Goal: Information Seeking & Learning: Check status

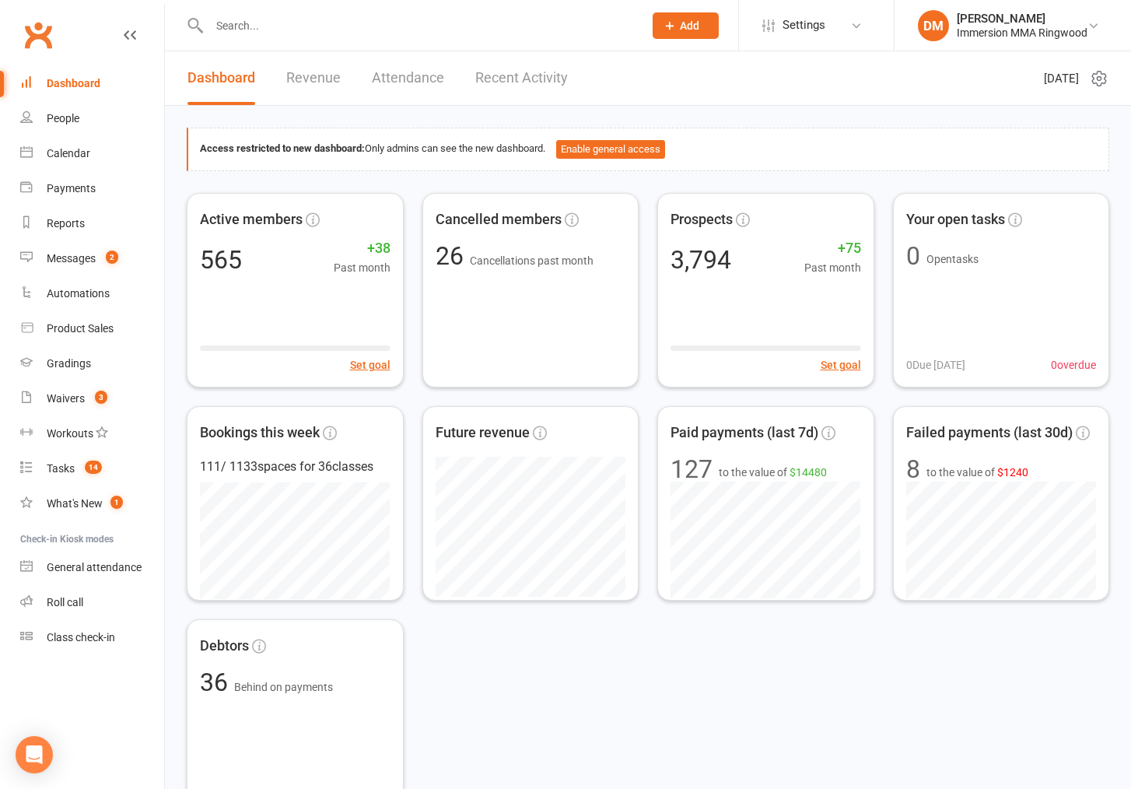
click at [516, 26] on input "text" at bounding box center [419, 26] width 428 height 22
paste input "[EMAIL_ADDRESS][DOMAIN_NAME]"
type input "[EMAIL_ADDRESS][DOMAIN_NAME]"
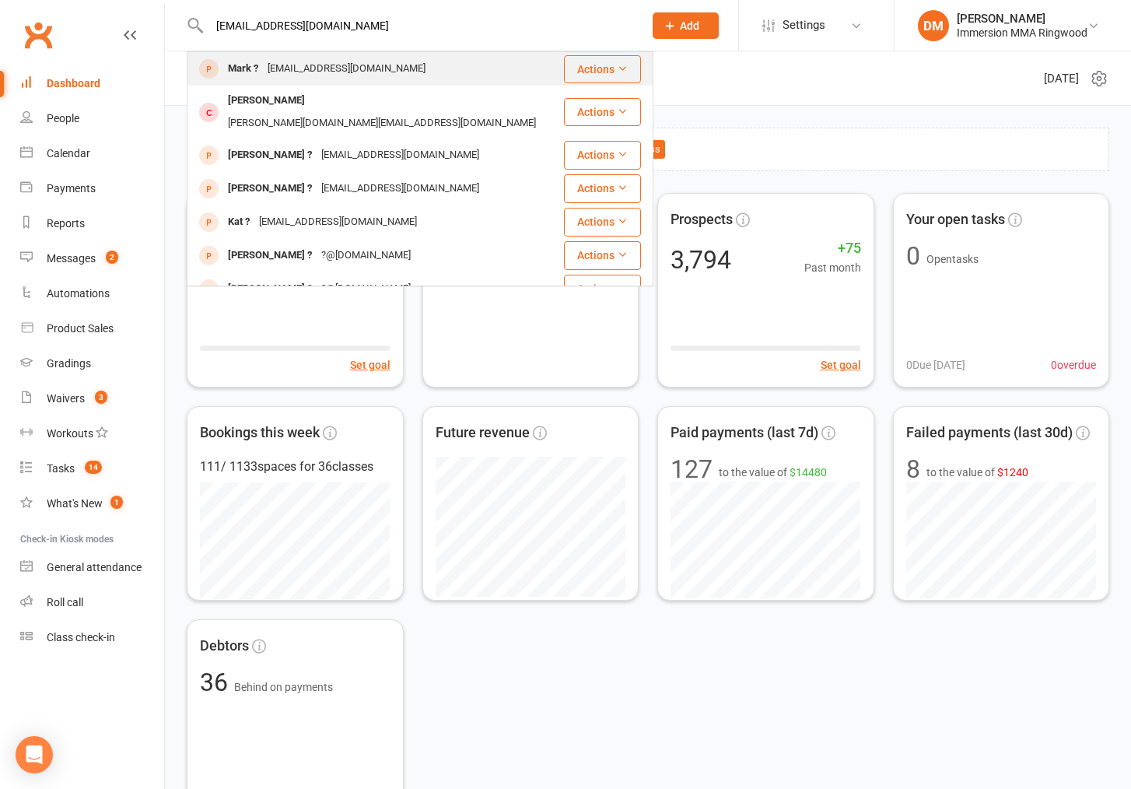
click at [461, 60] on div "Mark ? [EMAIL_ADDRESS][DOMAIN_NAME]" at bounding box center [375, 69] width 374 height 32
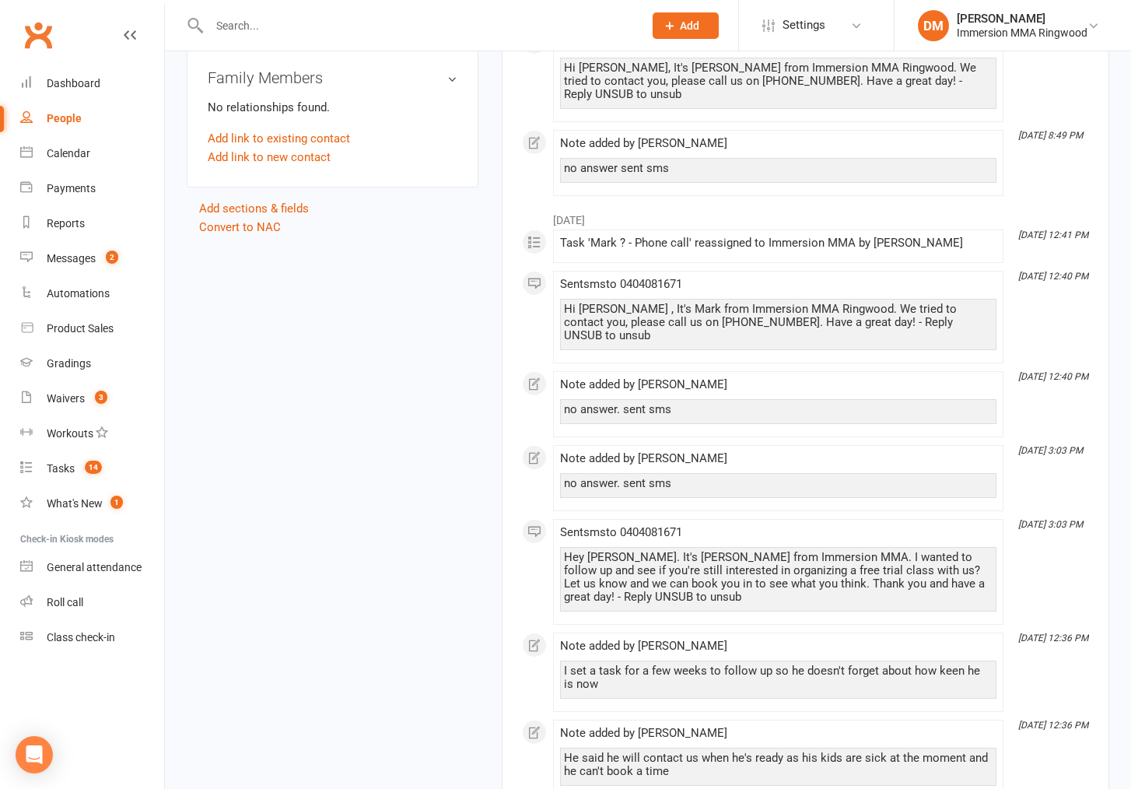
scroll to position [871, 0]
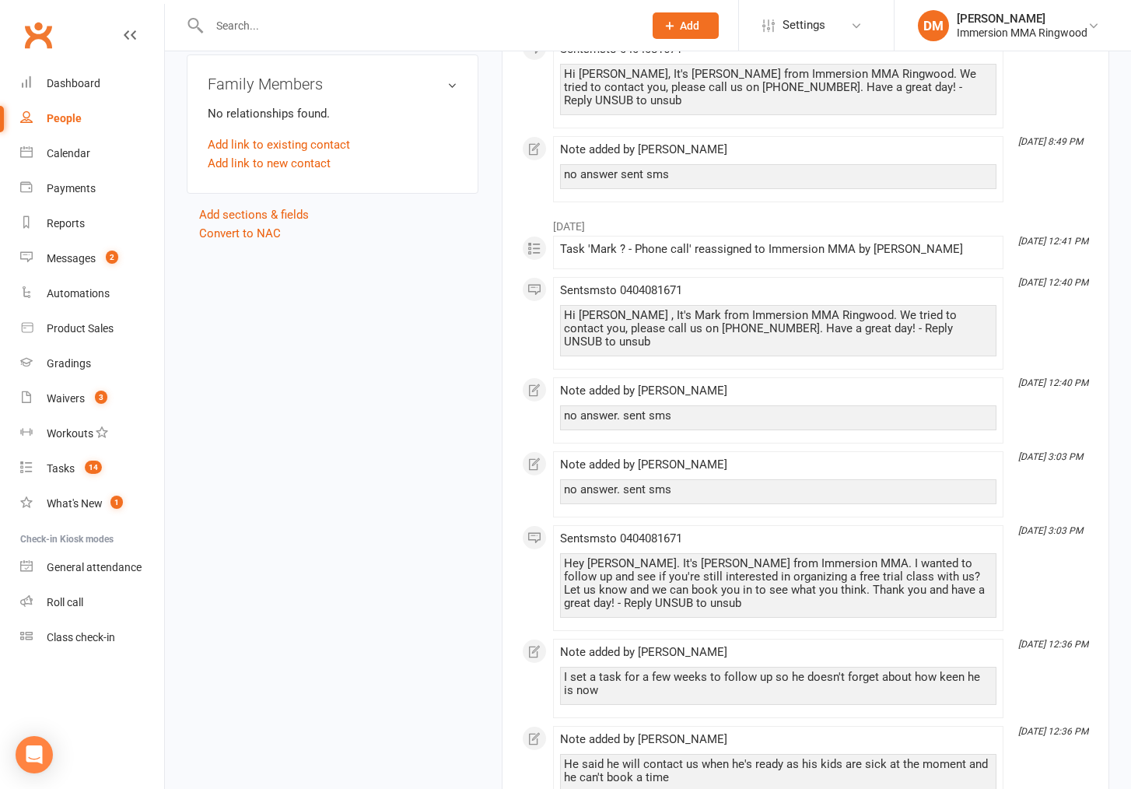
click at [254, 435] on div "upload photo Mark ? Added [DATE] prospect Contact information Owner [PERSON_NAM…" at bounding box center [648, 400] width 946 height 2396
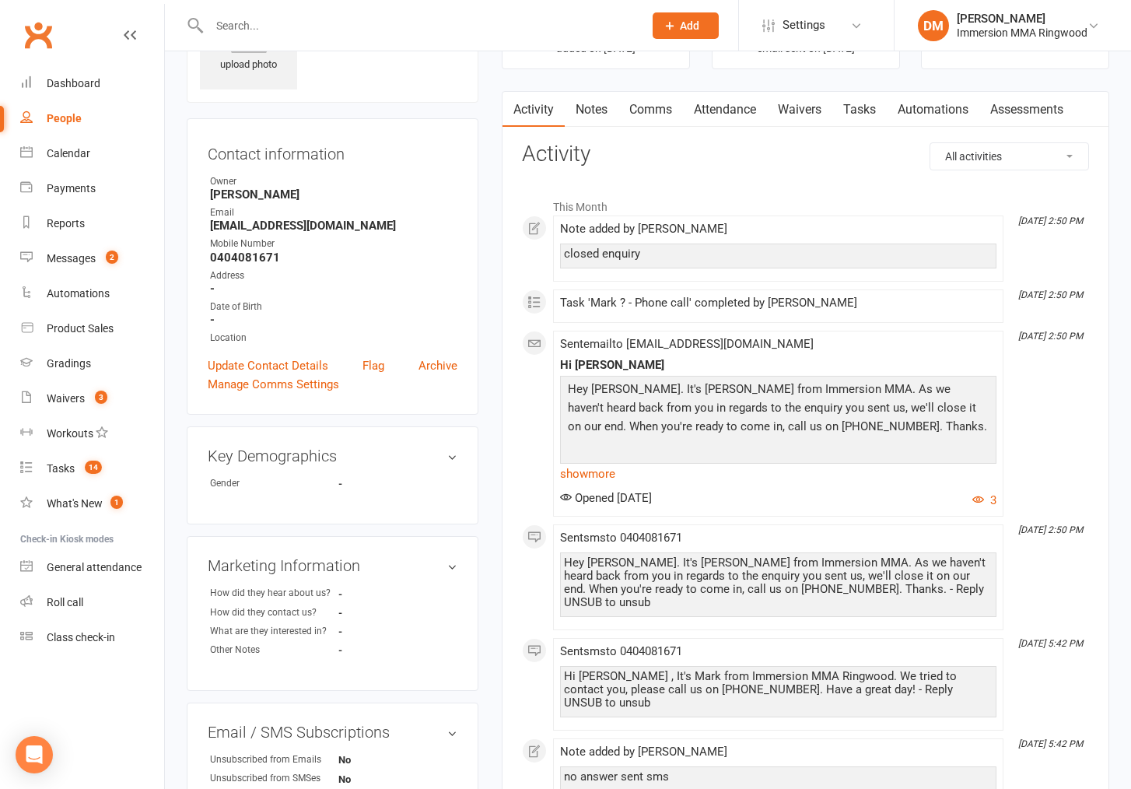
scroll to position [93, 0]
click at [437, 19] on input "text" at bounding box center [419, 26] width 428 height 22
paste input "[EMAIL_ADDRESS][DOMAIN_NAME]"
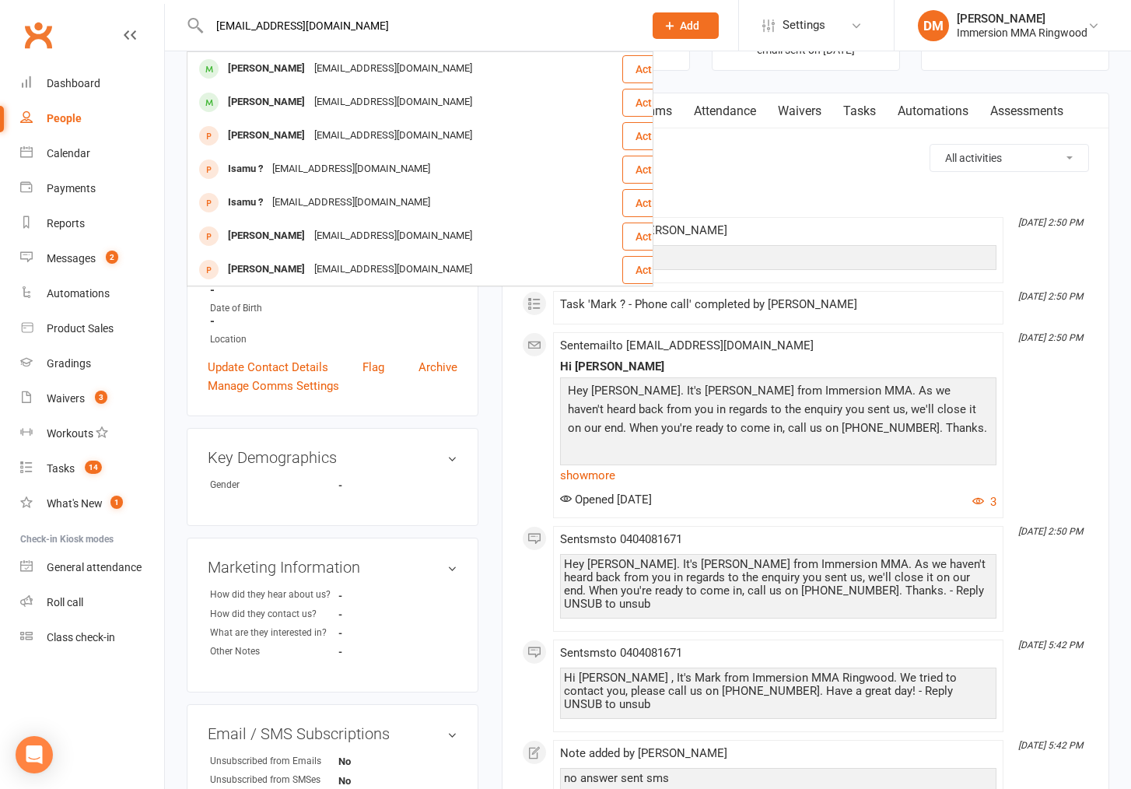
click at [391, 40] on div "[EMAIL_ADDRESS][DOMAIN_NAME] [PERSON_NAME] [EMAIL_ADDRESS][DOMAIN_NAME] Actions…" at bounding box center [410, 25] width 446 height 51
click at [391, 26] on input "[EMAIL_ADDRESS][DOMAIN_NAME]" at bounding box center [419, 26] width 428 height 22
paste input "younginteriorsdesign"
type input "[EMAIL_ADDRESS][DOMAIN_NAME]"
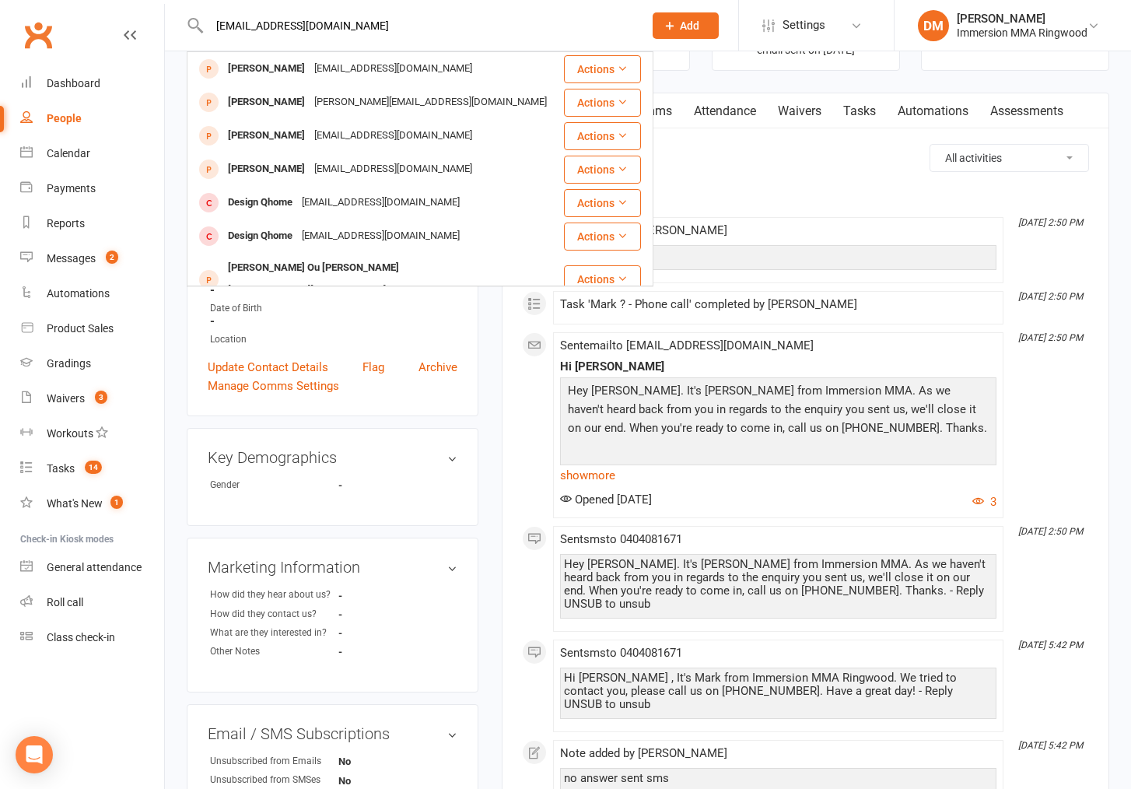
click at [429, 66] on div "[EMAIL_ADDRESS][DOMAIN_NAME]" at bounding box center [393, 69] width 167 height 23
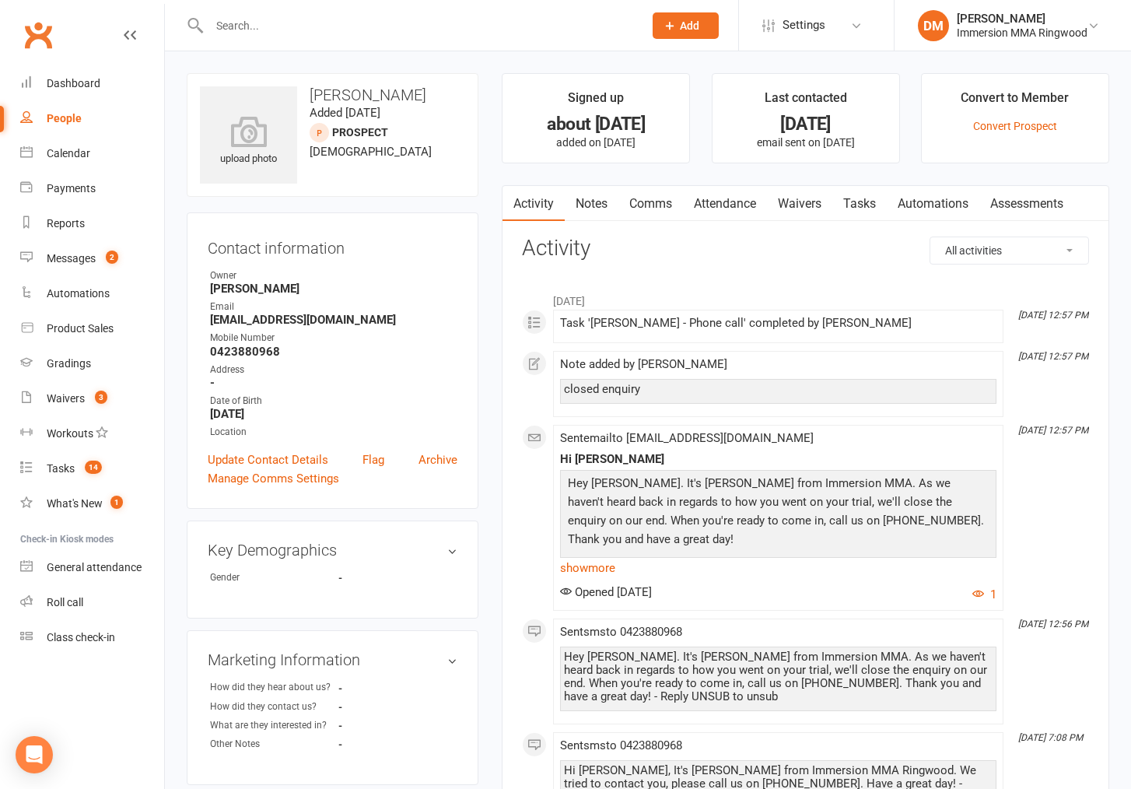
click at [353, 33] on input "text" at bounding box center [419, 26] width 428 height 22
paste input "[PERSON_NAME][EMAIL_ADDRESS][PERSON_NAME][DOMAIN_NAME]"
type input "[PERSON_NAME][EMAIL_ADDRESS][PERSON_NAME][DOMAIN_NAME]"
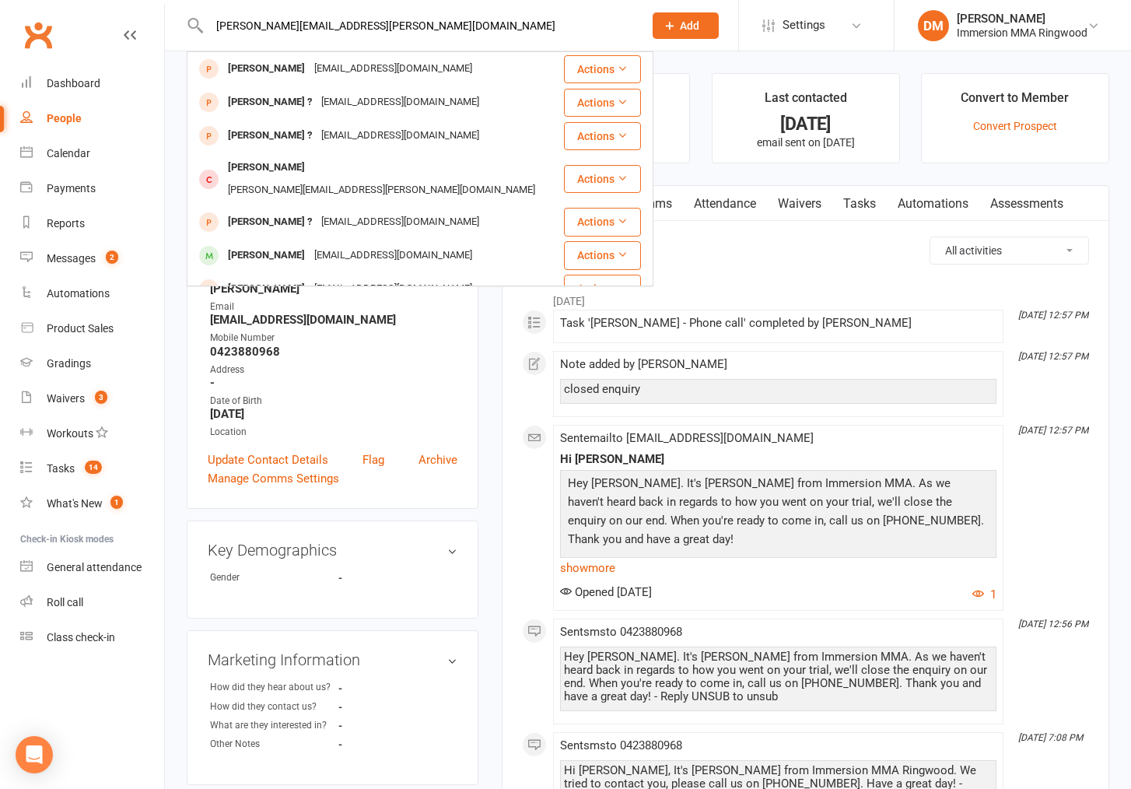
click at [412, 21] on input "[PERSON_NAME][EMAIL_ADDRESS][PERSON_NAME][DOMAIN_NAME]" at bounding box center [419, 26] width 428 height 22
click at [439, 20] on input "[PERSON_NAME][EMAIL_ADDRESS][PERSON_NAME][DOMAIN_NAME]" at bounding box center [419, 26] width 428 height 22
click at [416, 17] on input "[PERSON_NAME][EMAIL_ADDRESS][PERSON_NAME][DOMAIN_NAME]" at bounding box center [419, 26] width 428 height 22
drag, startPoint x: 454, startPoint y: 24, endPoint x: 72, endPoint y: 31, distance: 382.1
click at [72, 4] on header "[PERSON_NAME][EMAIL_ADDRESS][PERSON_NAME][DOMAIN_NAME] [PERSON_NAME] [EMAIL_ADD…" at bounding box center [565, 4] width 1131 height 0
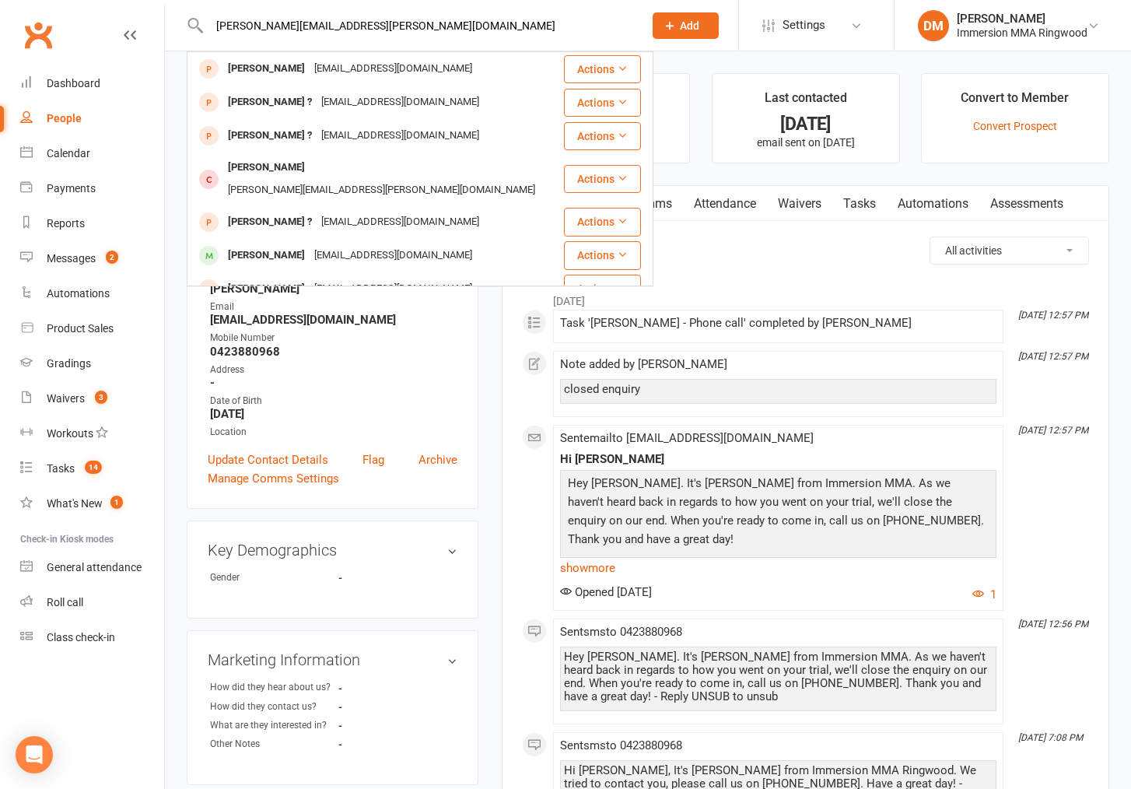
click at [804, 531] on p "Hey [PERSON_NAME]. It's [PERSON_NAME] from Immersion MMA. As we haven't heard b…" at bounding box center [778, 513] width 429 height 79
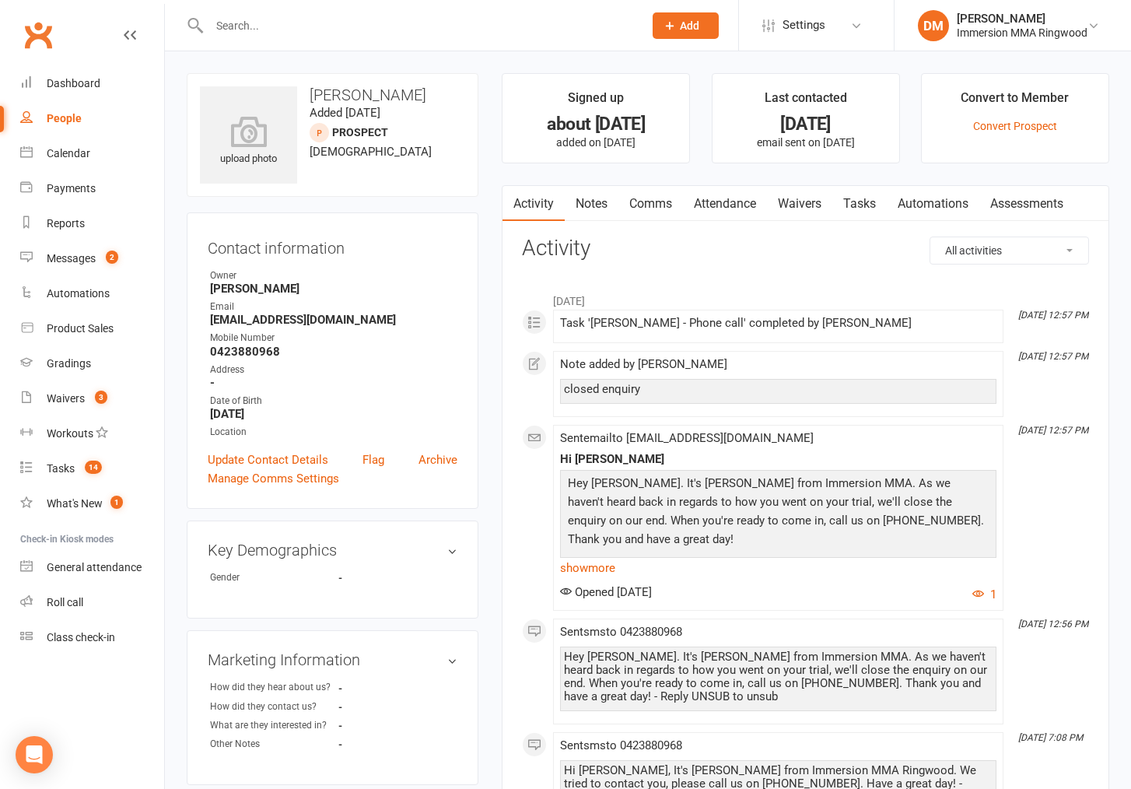
click at [465, 28] on input "text" at bounding box center [419, 26] width 428 height 22
type input "0466129268"
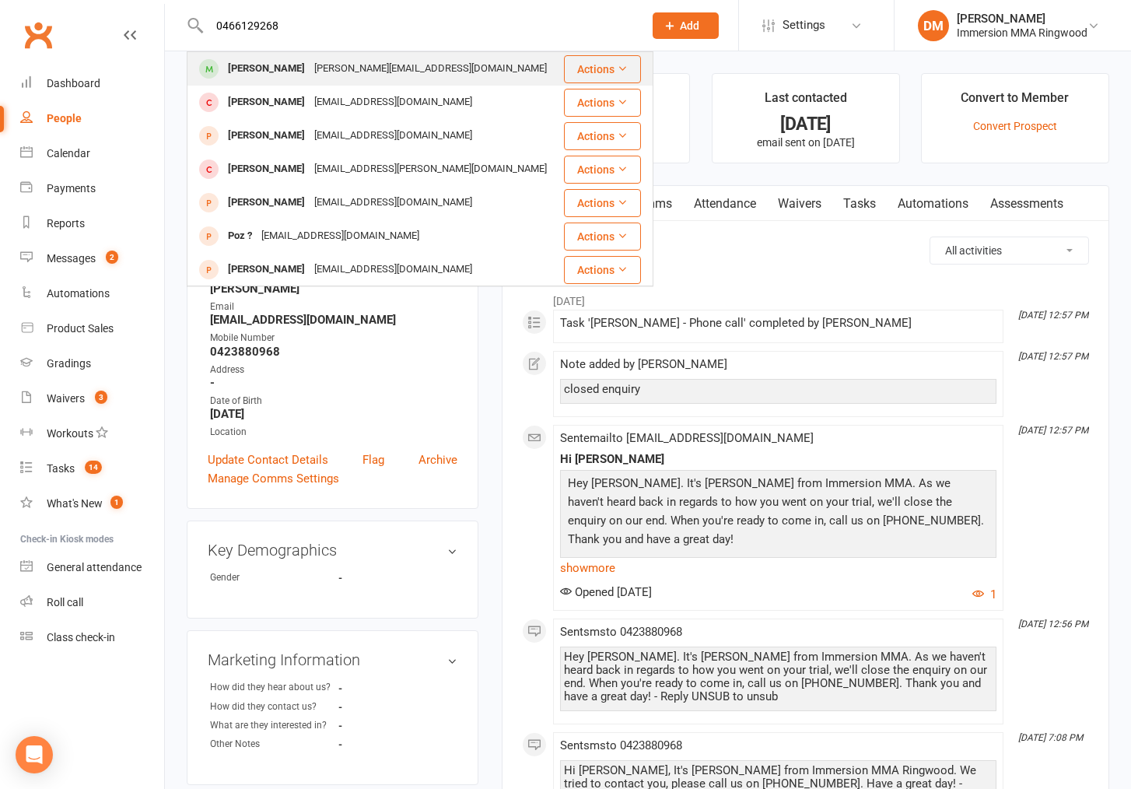
click at [363, 61] on div "[PERSON_NAME][EMAIL_ADDRESS][DOMAIN_NAME]" at bounding box center [431, 69] width 242 height 23
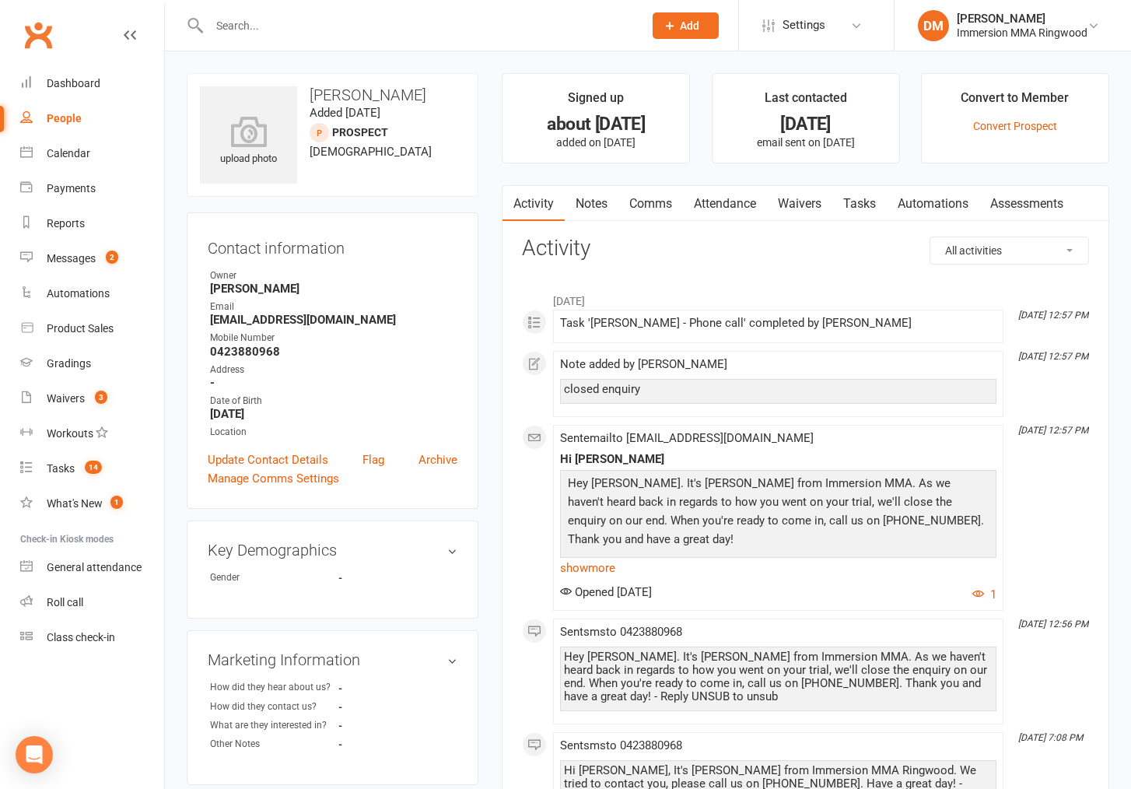
click at [484, 28] on input "text" at bounding box center [419, 26] width 428 height 22
paste input "[EMAIL_ADDRESS][DOMAIN_NAME]"
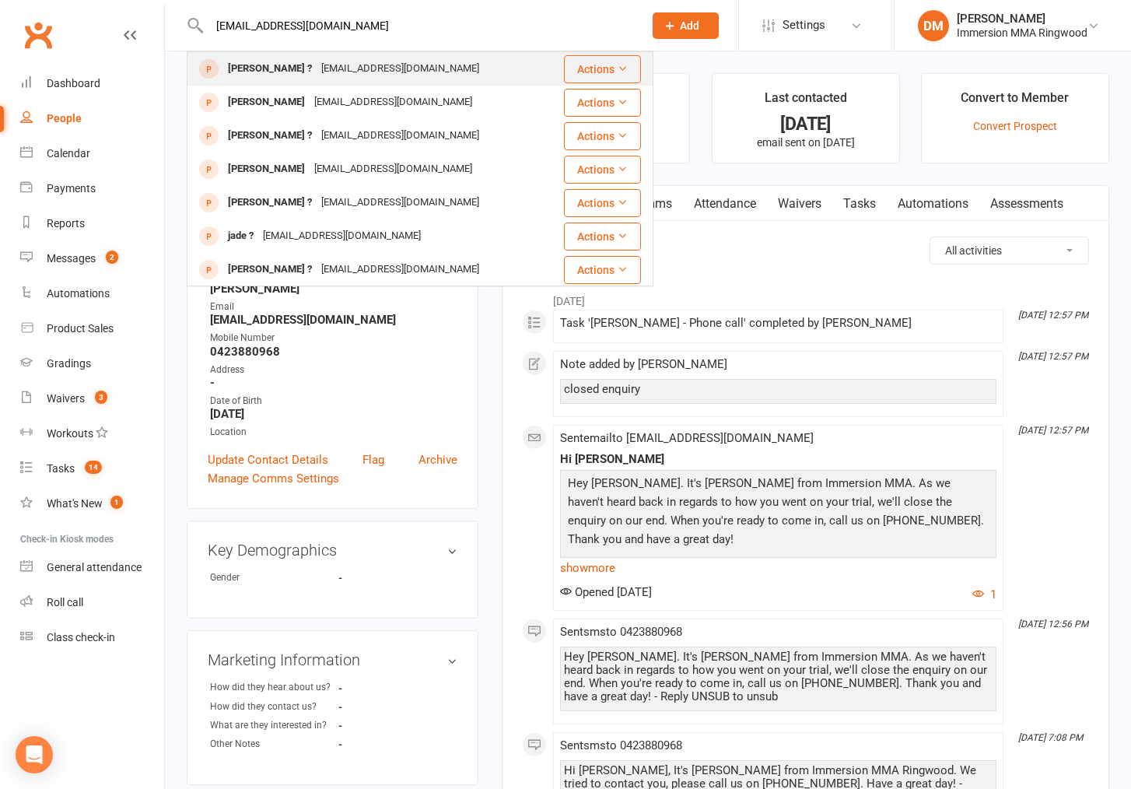
type input "[EMAIL_ADDRESS][DOMAIN_NAME]"
click at [440, 63] on div "[PERSON_NAME] ? [EMAIL_ADDRESS][DOMAIN_NAME]" at bounding box center [375, 69] width 374 height 32
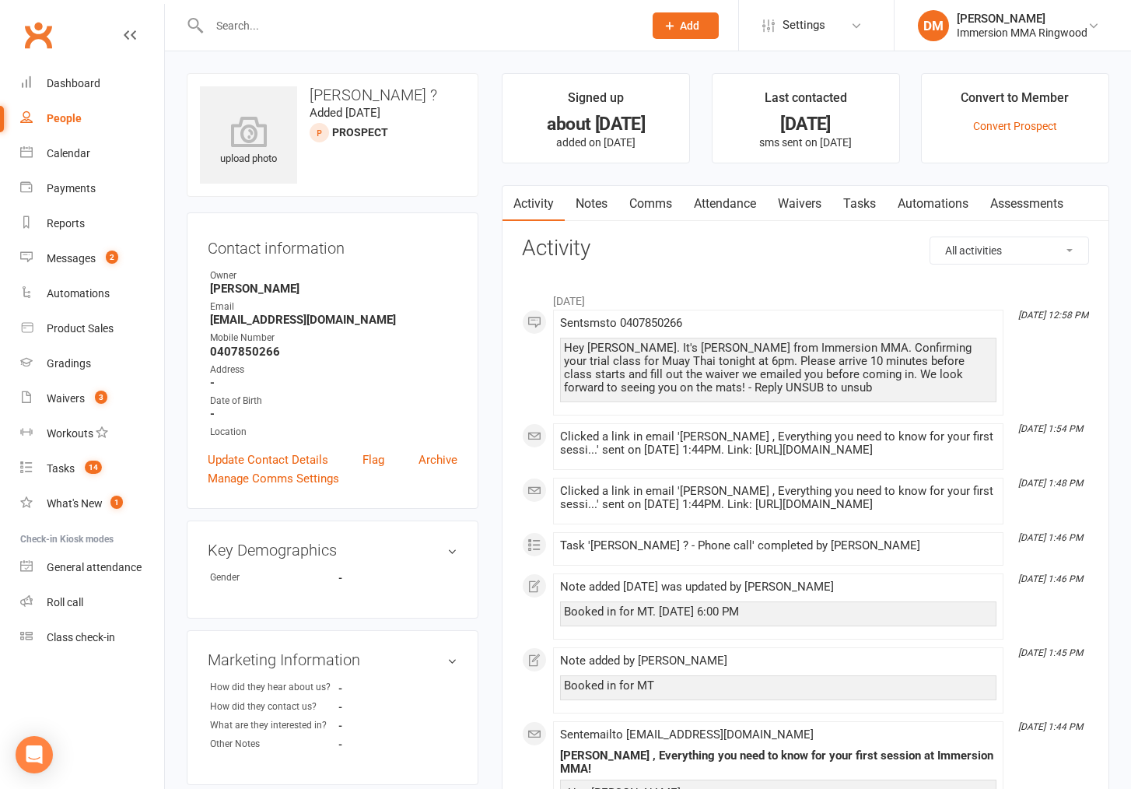
click at [710, 202] on link "Attendance" at bounding box center [725, 204] width 84 height 36
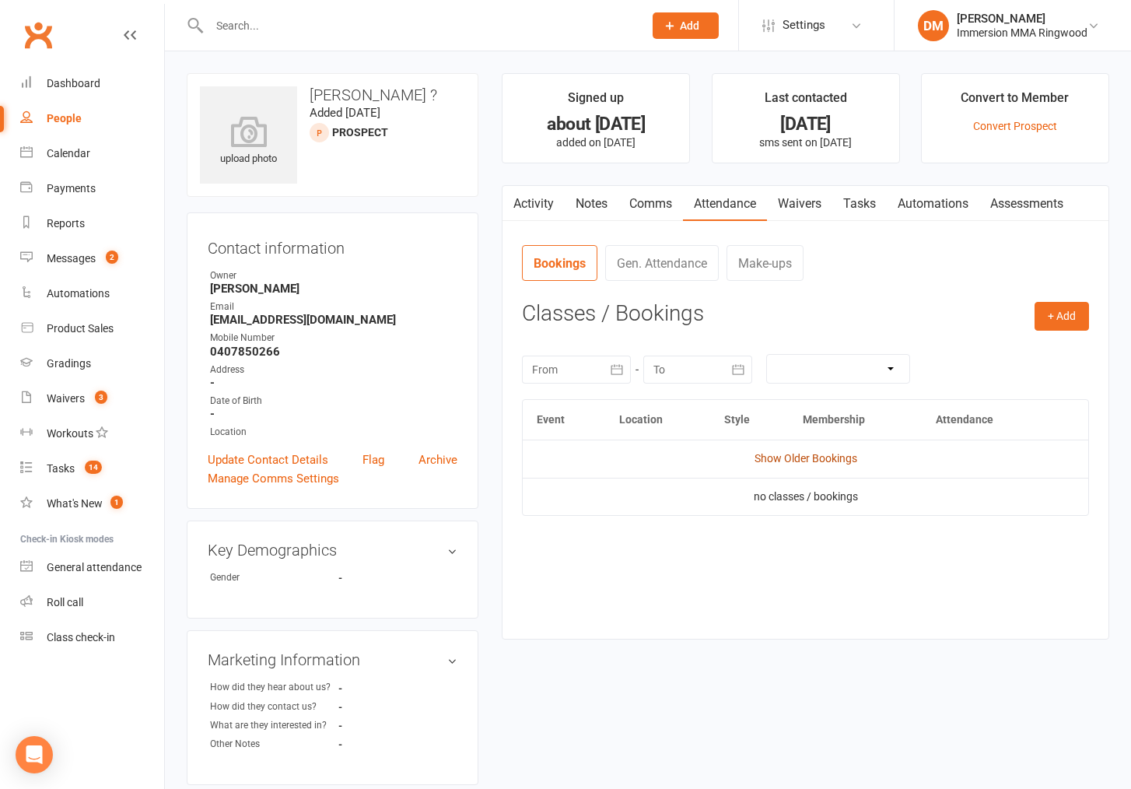
click at [757, 461] on link "Show Older Bookings" at bounding box center [806, 458] width 103 height 12
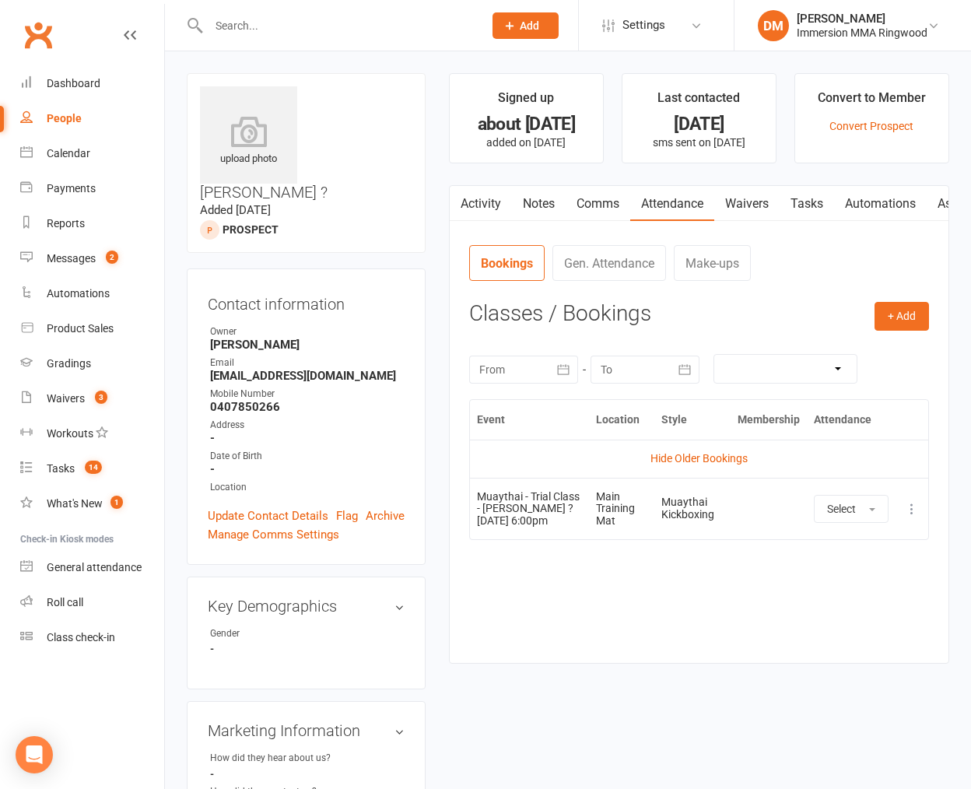
click at [296, 35] on input "text" at bounding box center [338, 26] width 268 height 22
paste input "[EMAIL_ADDRESS][DOMAIN_NAME]"
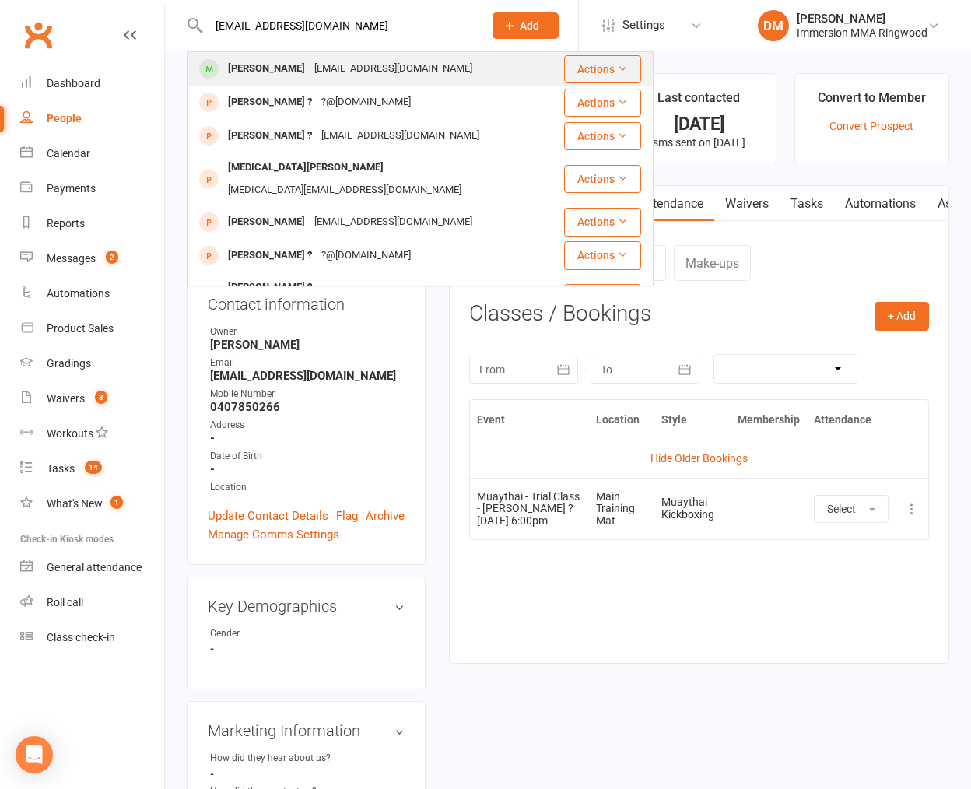
type input "[EMAIL_ADDRESS][DOMAIN_NAME]"
click at [367, 72] on div "[EMAIL_ADDRESS][DOMAIN_NAME]" at bounding box center [393, 69] width 167 height 23
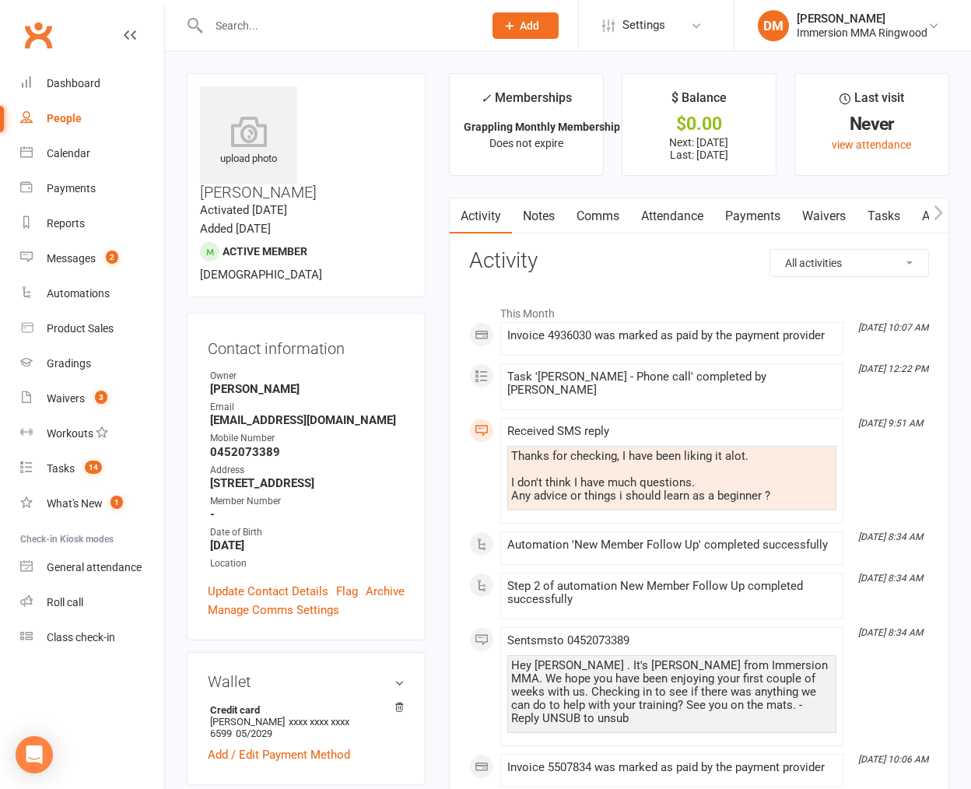
click at [758, 216] on link "Payments" at bounding box center [752, 216] width 77 height 36
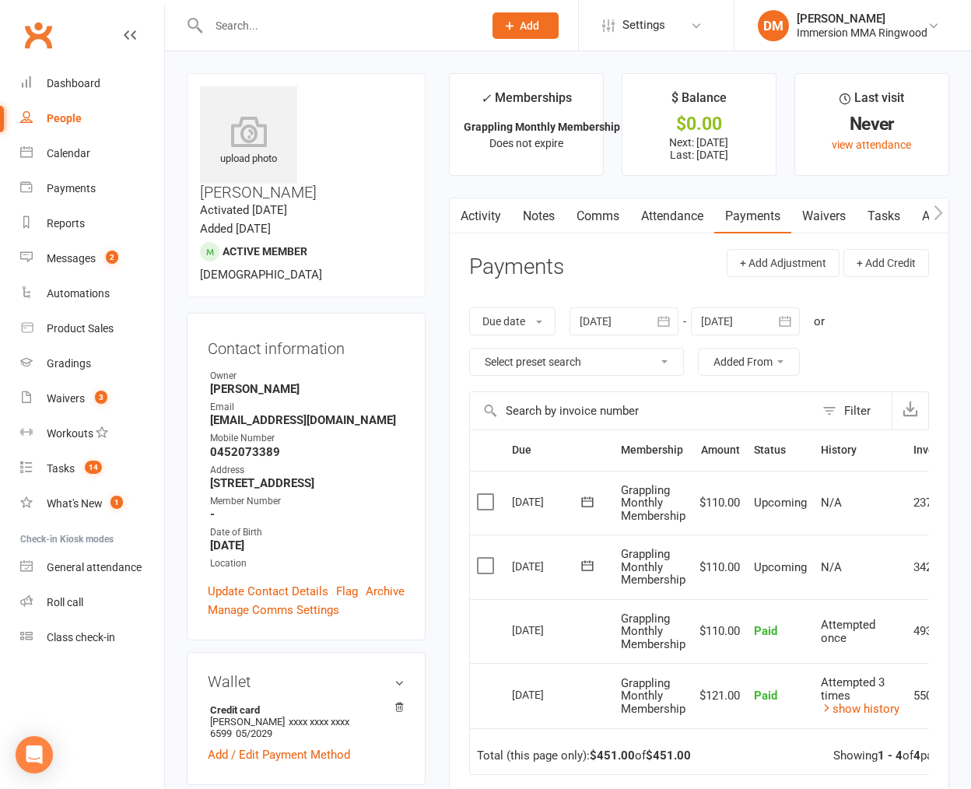
click at [288, 29] on input "text" at bounding box center [338, 26] width 268 height 22
paste input "[EMAIL_ADDRESS][DOMAIN_NAME]"
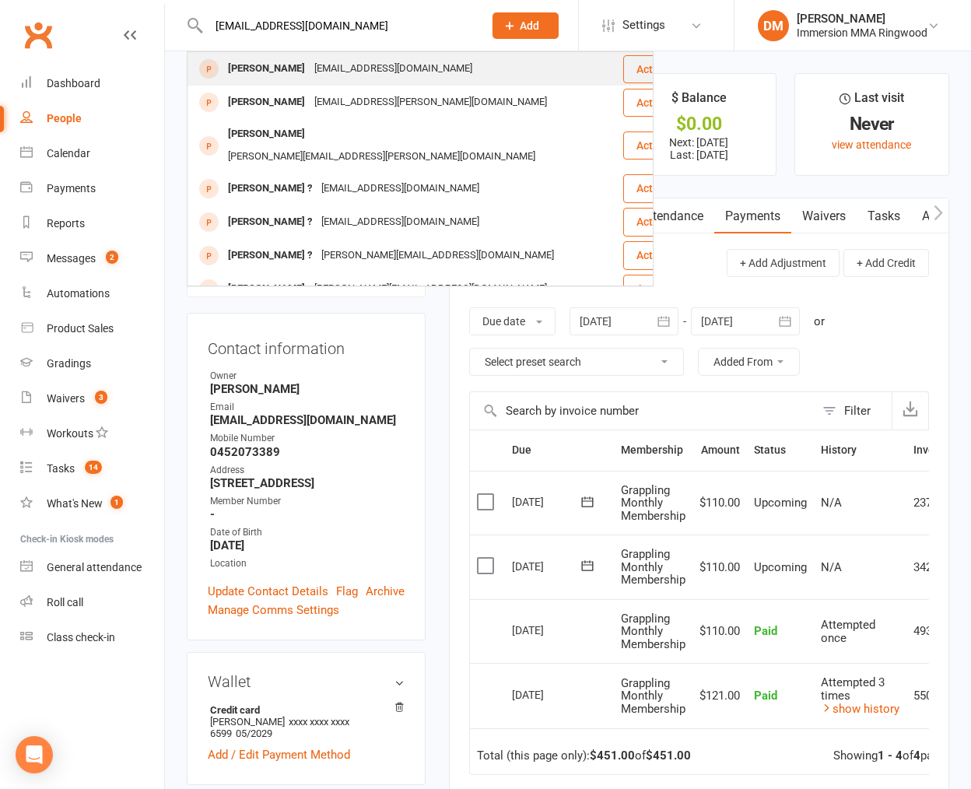
type input "[EMAIL_ADDRESS][DOMAIN_NAME]"
click at [328, 65] on div "[EMAIL_ADDRESS][DOMAIN_NAME]" at bounding box center [393, 69] width 167 height 23
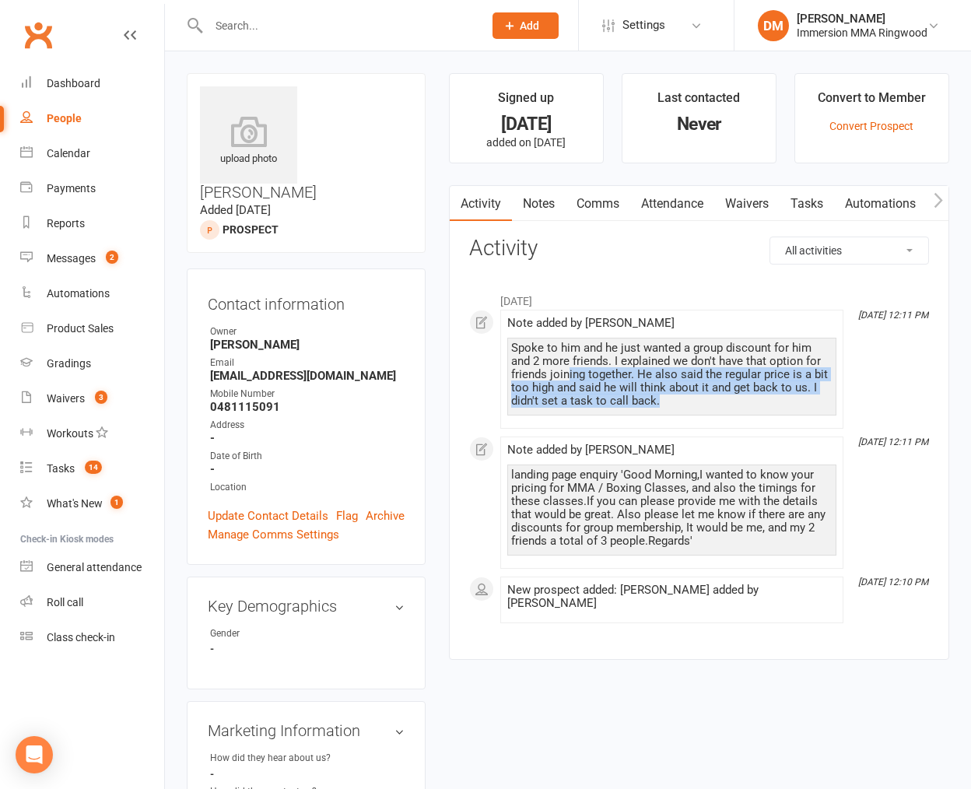
drag, startPoint x: 697, startPoint y: 404, endPoint x: 567, endPoint y: 371, distance: 134.0
click at [568, 371] on div "Spoke to him and he just wanted a group discount for him and 2 more friends. I …" at bounding box center [671, 375] width 321 height 66
click at [567, 371] on div "Spoke to him and he just wanted a group discount for him and 2 more friends. I …" at bounding box center [671, 375] width 321 height 66
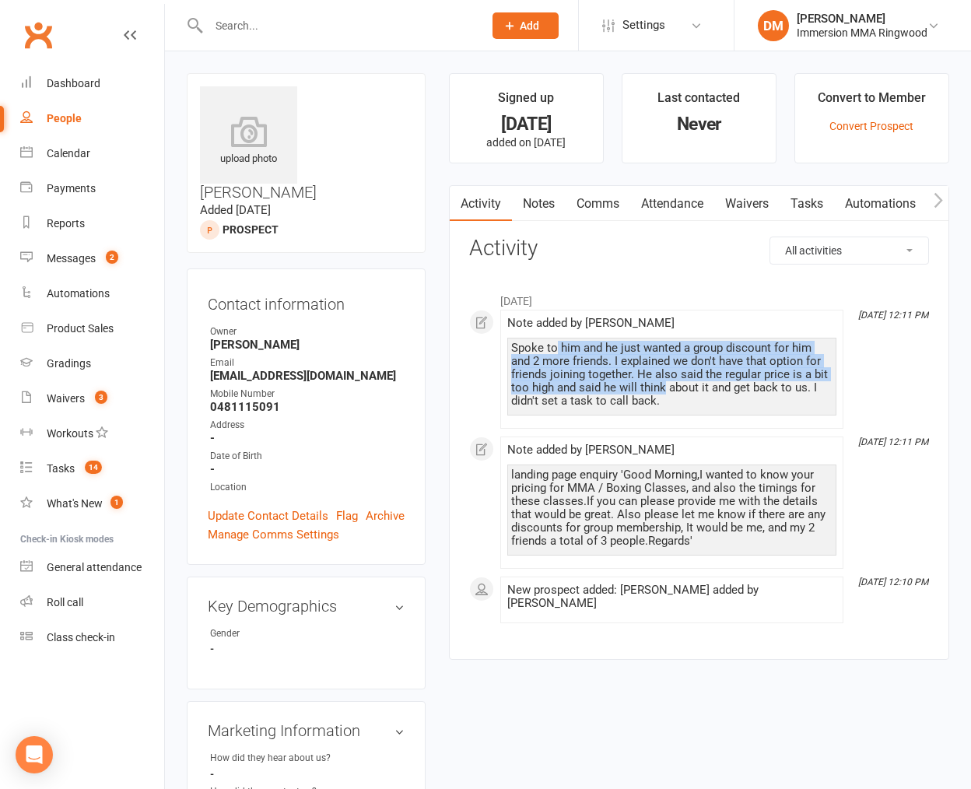
drag, startPoint x: 556, startPoint y: 354, endPoint x: 685, endPoint y: 391, distance: 134.5
click at [677, 391] on div "Spoke to him and he just wanted a group discount for him and 2 more friends. I …" at bounding box center [671, 375] width 321 height 66
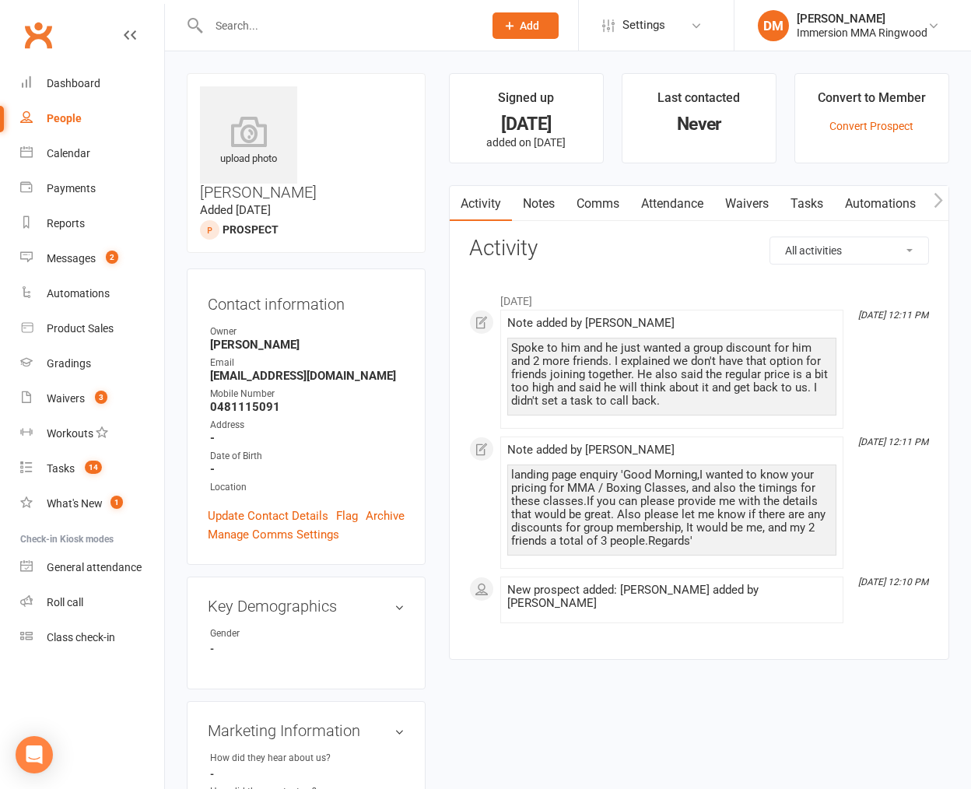
click at [690, 391] on div "Spoke to him and he just wanted a group discount for him and 2 more friends. I …" at bounding box center [671, 375] width 321 height 66
drag, startPoint x: 766, startPoint y: 368, endPoint x: 545, endPoint y: 494, distance: 255.1
click at [706, 402] on div "Spoke to him and he just wanted a group discount for him and 2 more friends. I …" at bounding box center [671, 375] width 321 height 66
click at [672, 703] on div "upload photo [PERSON_NAME] Added [DATE] prospect Contact information Owner [PER…" at bounding box center [568, 673] width 786 height 1201
click at [339, 13] on div at bounding box center [330, 25] width 286 height 51
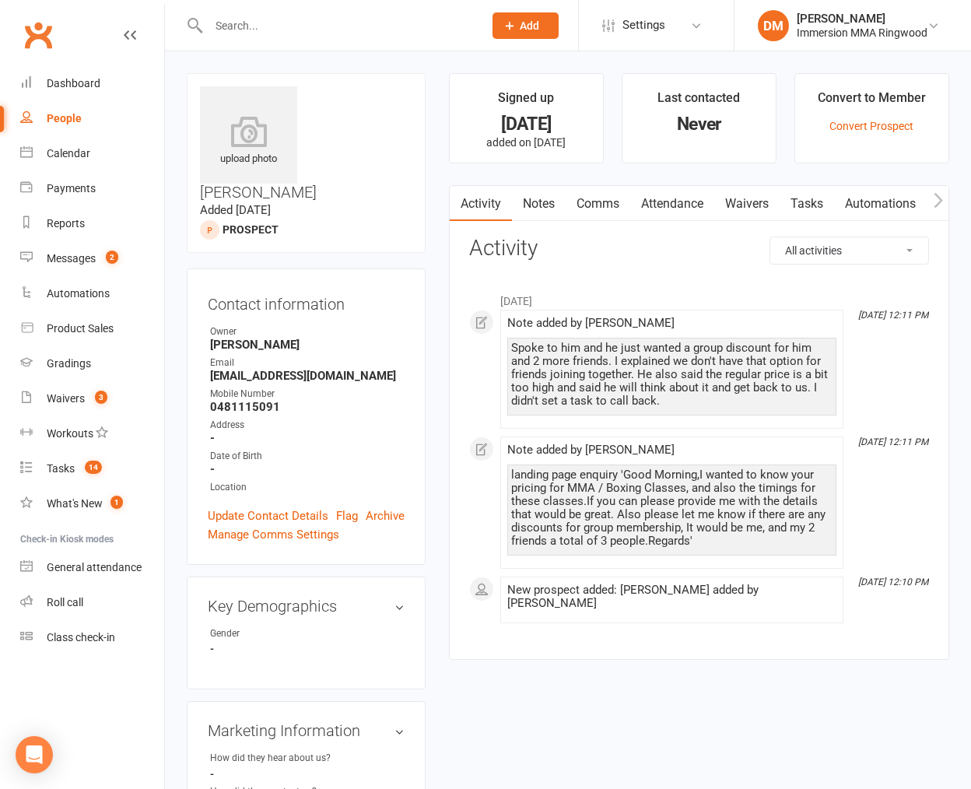
click at [335, 31] on input "text" at bounding box center [338, 26] width 268 height 22
paste input "[EMAIL_ADDRESS][DOMAIN_NAME]"
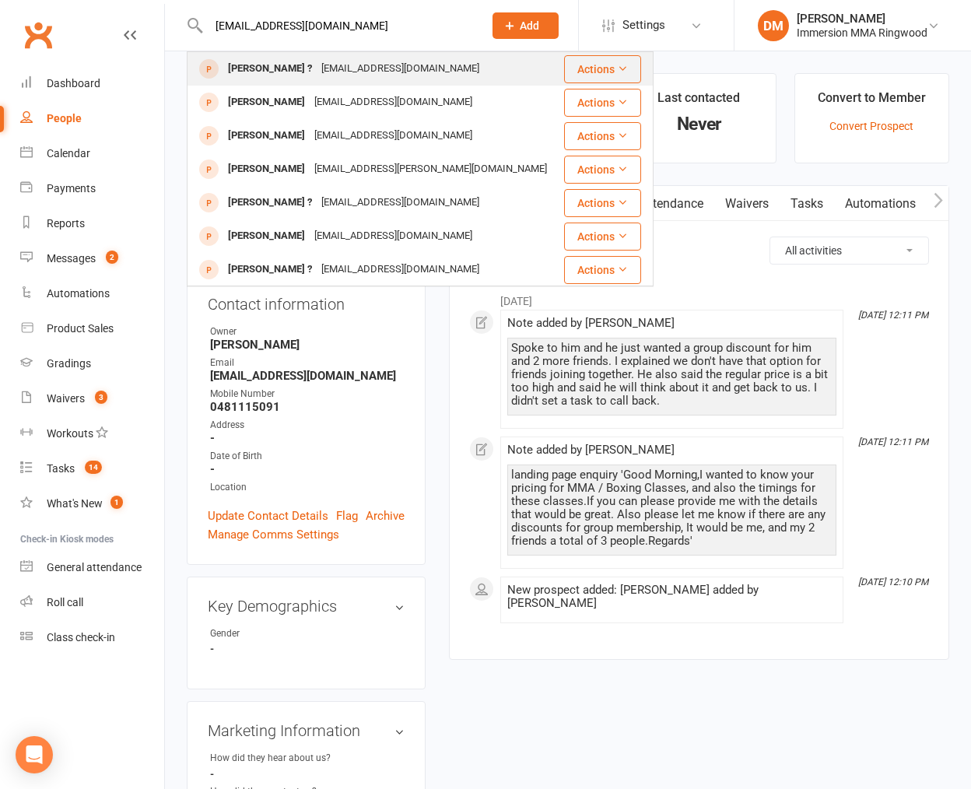
type input "[EMAIL_ADDRESS][DOMAIN_NAME]"
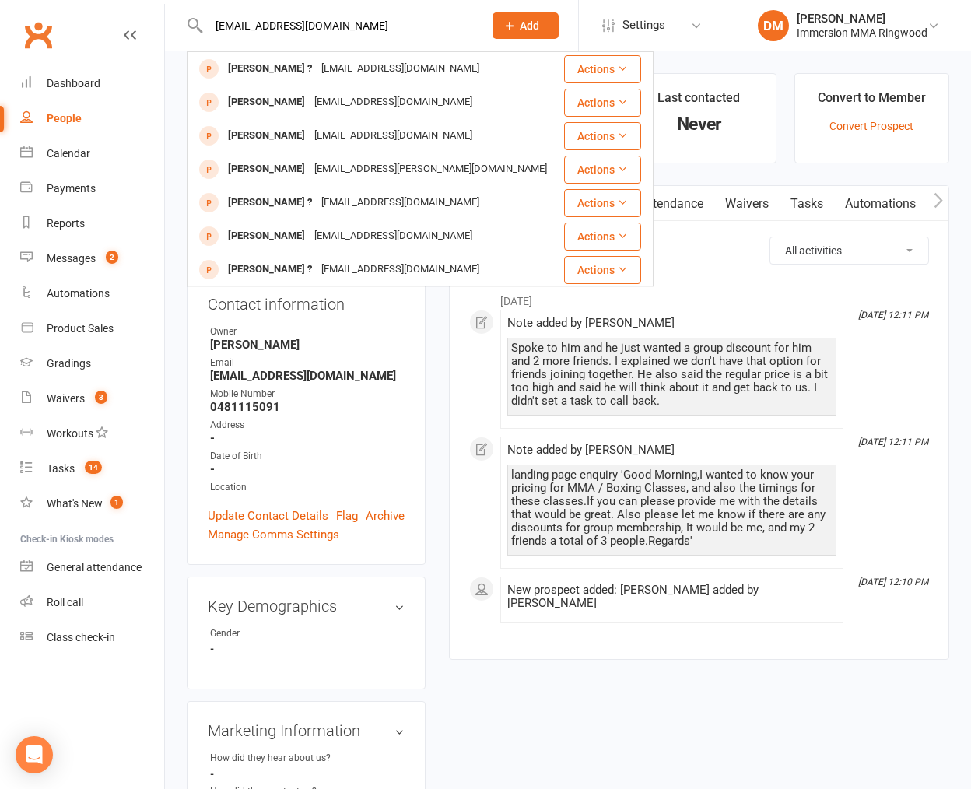
click at [352, 67] on div "[EMAIL_ADDRESS][DOMAIN_NAME]" at bounding box center [400, 69] width 167 height 23
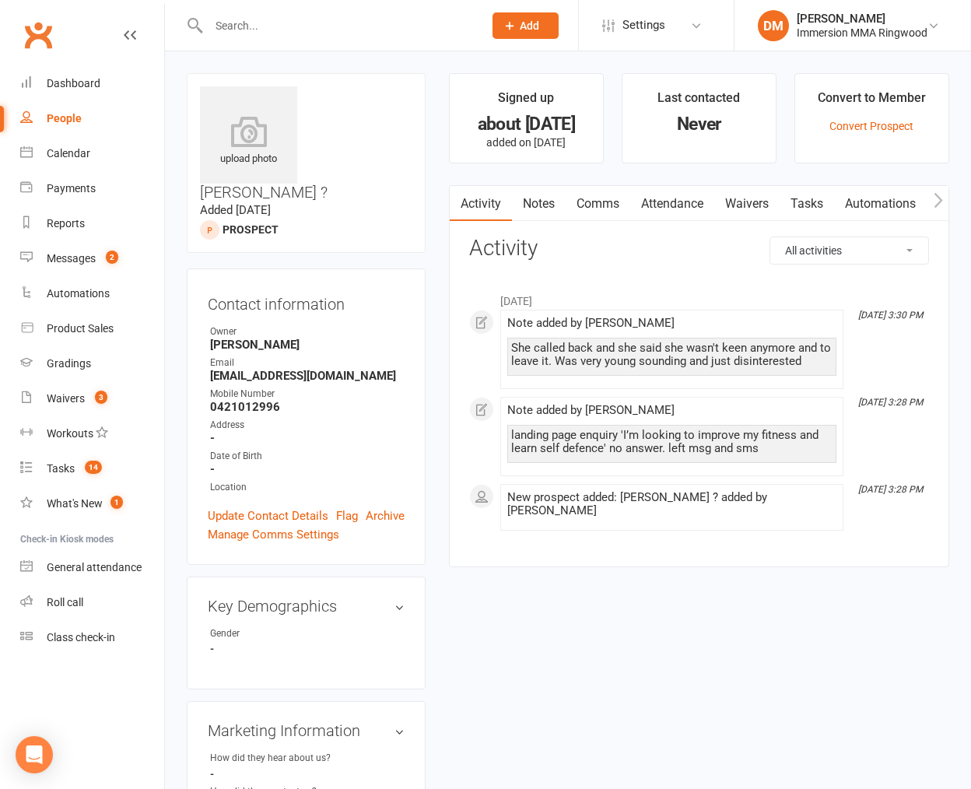
click at [710, 352] on div "She called back and she said she wasn't keen anymore and to leave it. Was very …" at bounding box center [671, 355] width 321 height 26
click at [323, 32] on input "text" at bounding box center [338, 26] width 268 height 22
paste input "[EMAIL_ADDRESS][DOMAIN_NAME]"
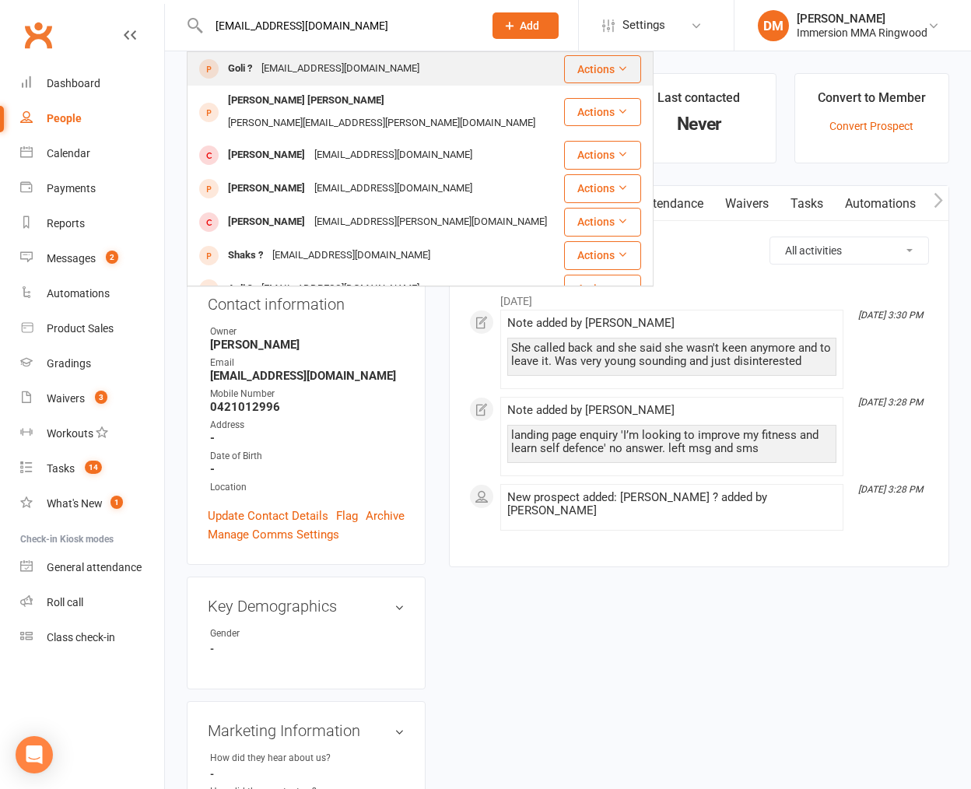
type input "[EMAIL_ADDRESS][DOMAIN_NAME]"
click at [333, 72] on div "[EMAIL_ADDRESS][DOMAIN_NAME]" at bounding box center [340, 69] width 167 height 23
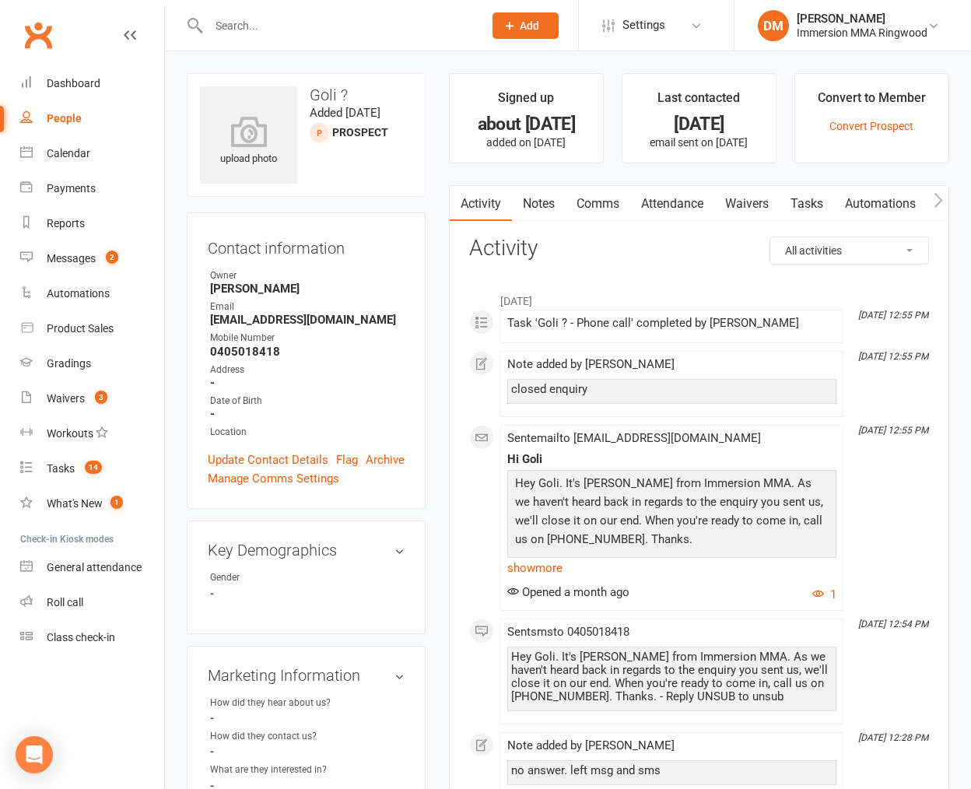
click at [356, 23] on input "text" at bounding box center [338, 26] width 268 height 22
paste input "[EMAIL_ADDRESS][PERSON_NAME][DOMAIN_NAME]"
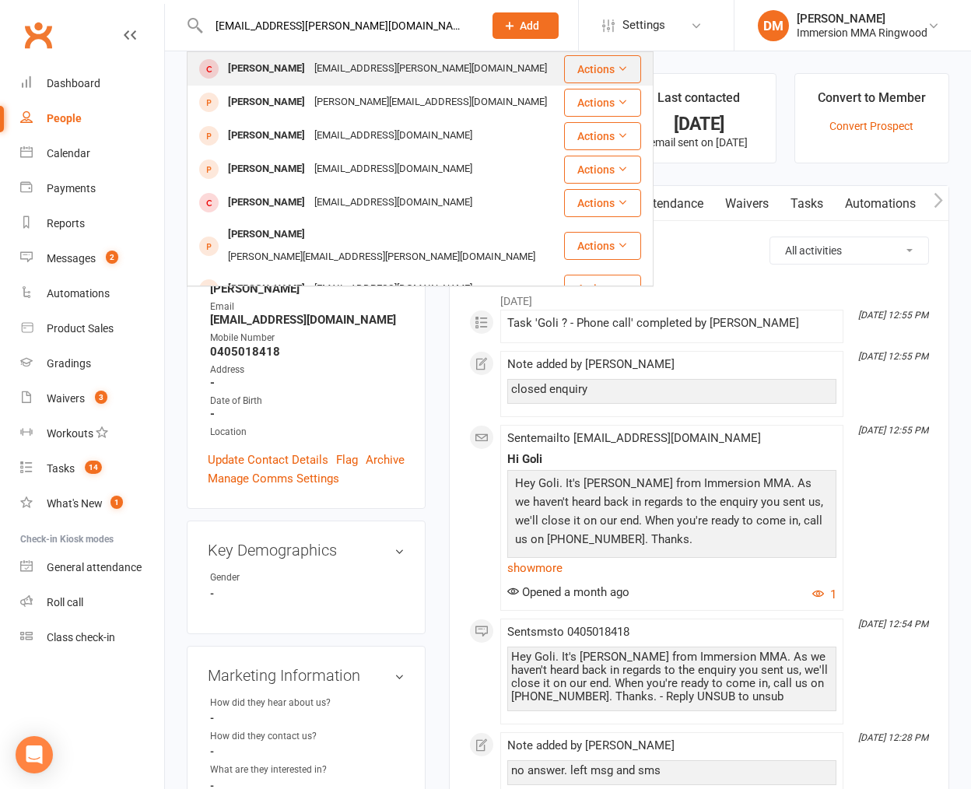
type input "[EMAIL_ADDRESS][PERSON_NAME][DOMAIN_NAME]"
click at [393, 68] on div "[EMAIL_ADDRESS][PERSON_NAME][DOMAIN_NAME]" at bounding box center [431, 69] width 242 height 23
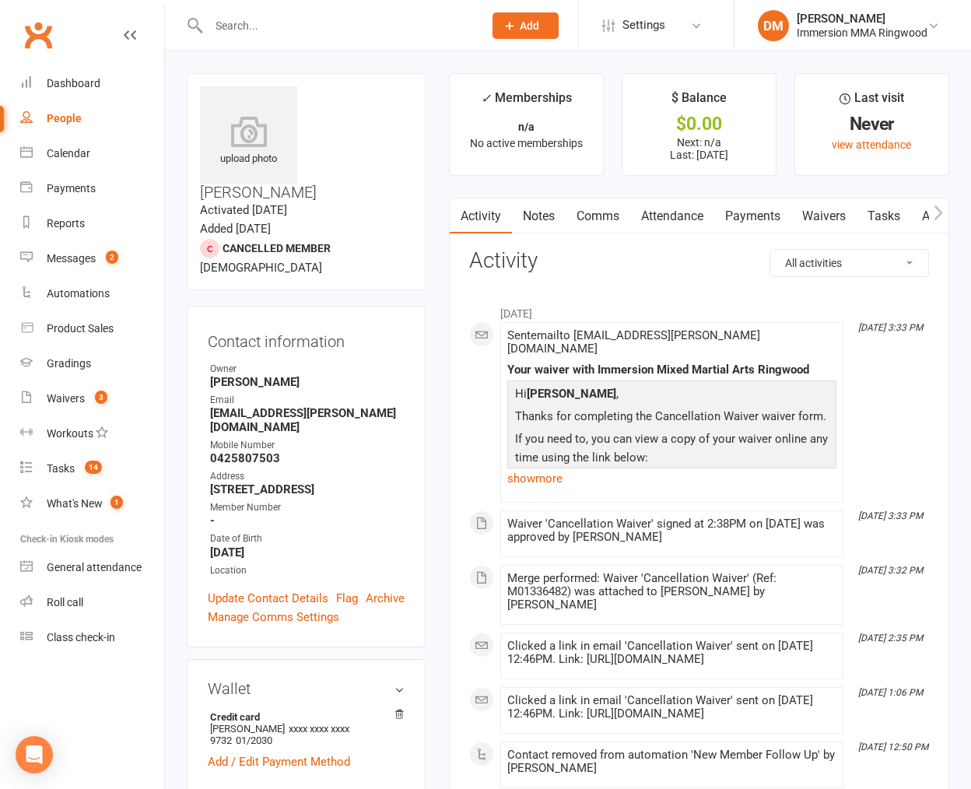
click at [817, 216] on link "Waivers" at bounding box center [823, 216] width 65 height 36
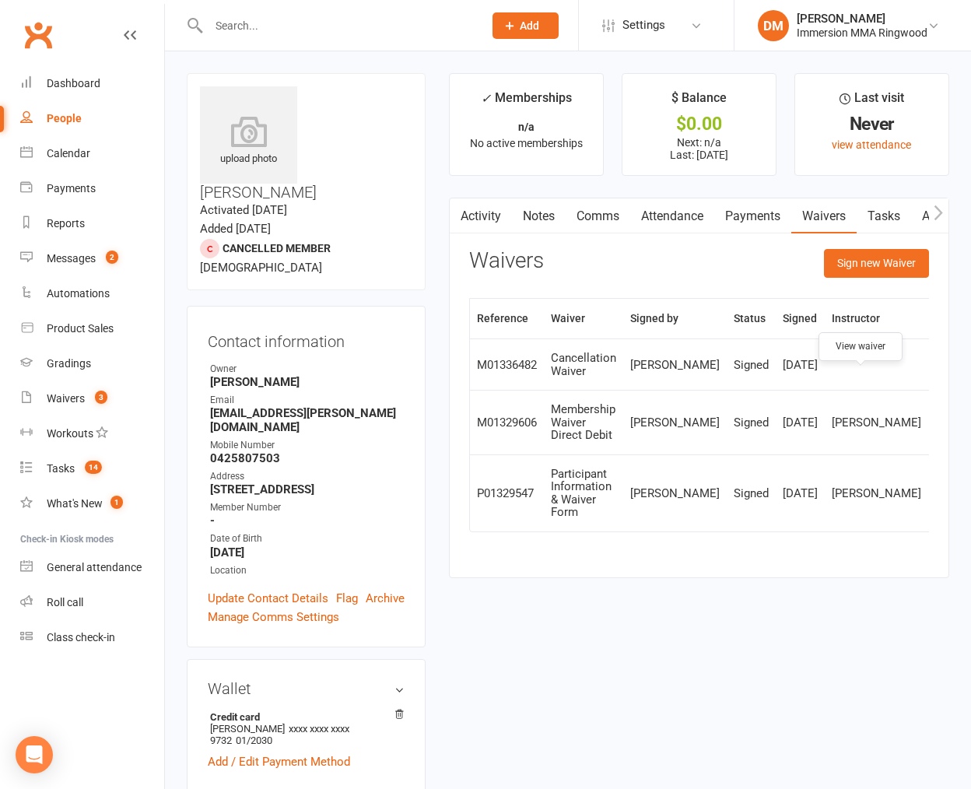
click at [942, 370] on icon at bounding box center [948, 365] width 12 height 12
click at [293, 406] on strong "[EMAIL_ADDRESS][PERSON_NAME][DOMAIN_NAME]" at bounding box center [307, 420] width 195 height 28
copy render-form-field "[EMAIL_ADDRESS][PERSON_NAME][DOMAIN_NAME]"
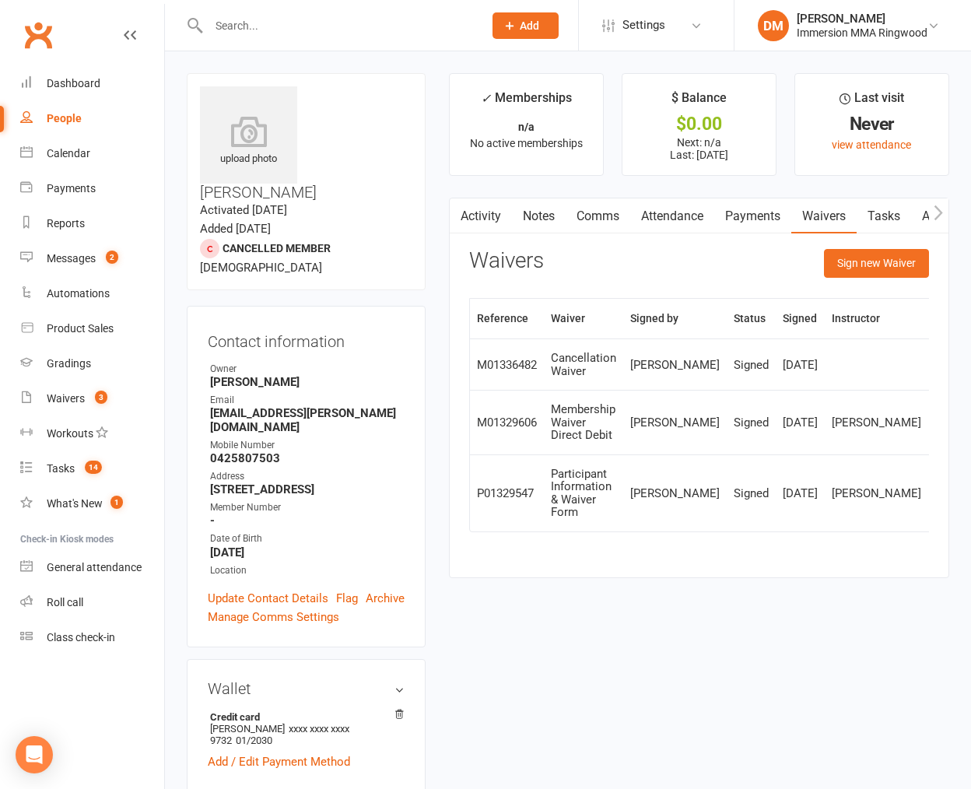
click at [361, 44] on div at bounding box center [330, 25] width 286 height 51
click at [355, 37] on div at bounding box center [330, 25] width 286 height 51
click at [347, 29] on input "text" at bounding box center [338, 26] width 268 height 22
paste input "[EMAIL_ADDRESS][DOMAIN_NAME]"
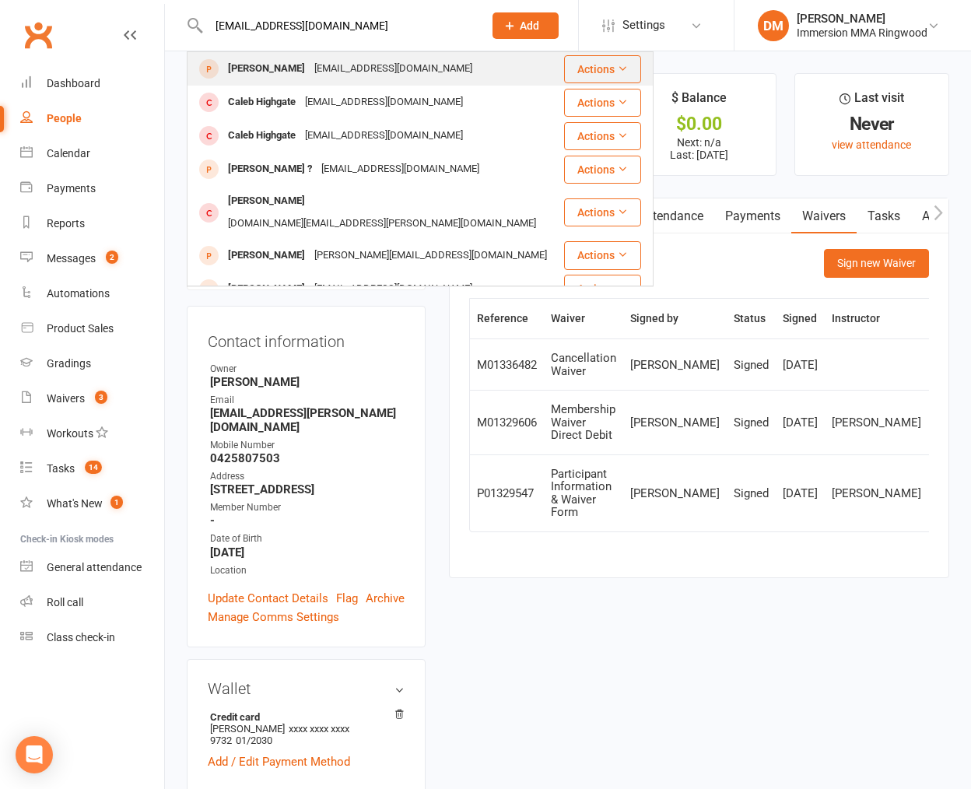
type input "[EMAIL_ADDRESS][DOMAIN_NAME]"
click at [388, 70] on div "[EMAIL_ADDRESS][DOMAIN_NAME]" at bounding box center [393, 69] width 167 height 23
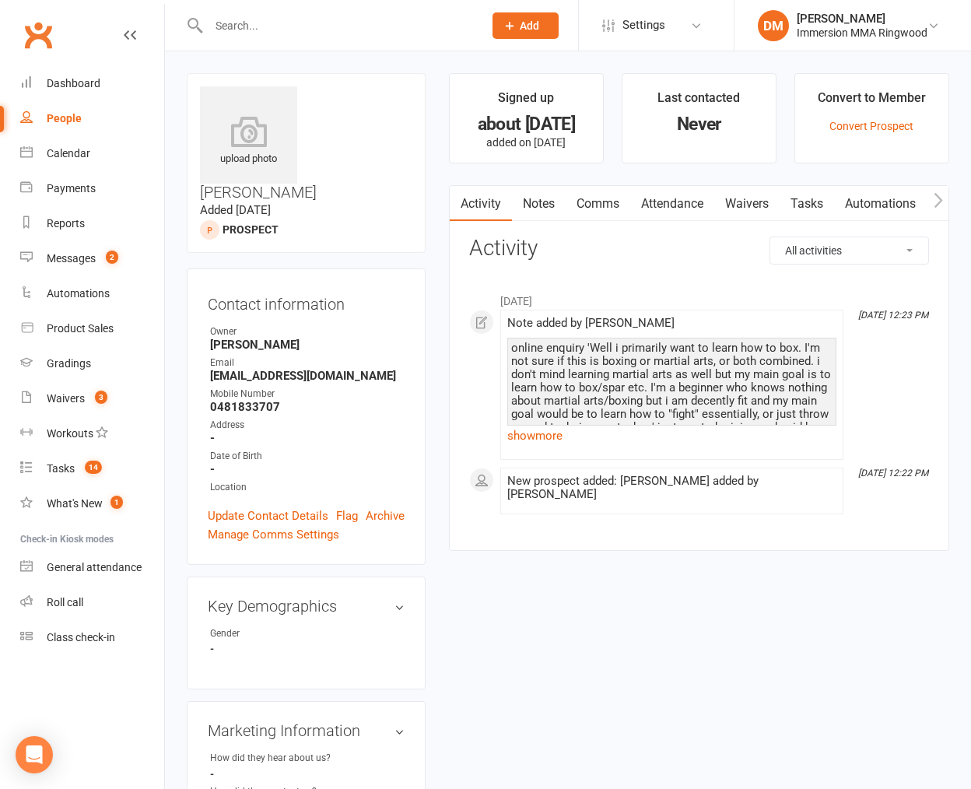
click at [705, 276] on div "August [DATE] 12:23 PM Note added by [PERSON_NAME] online enquiry 'Well i prima…" at bounding box center [699, 400] width 460 height 254
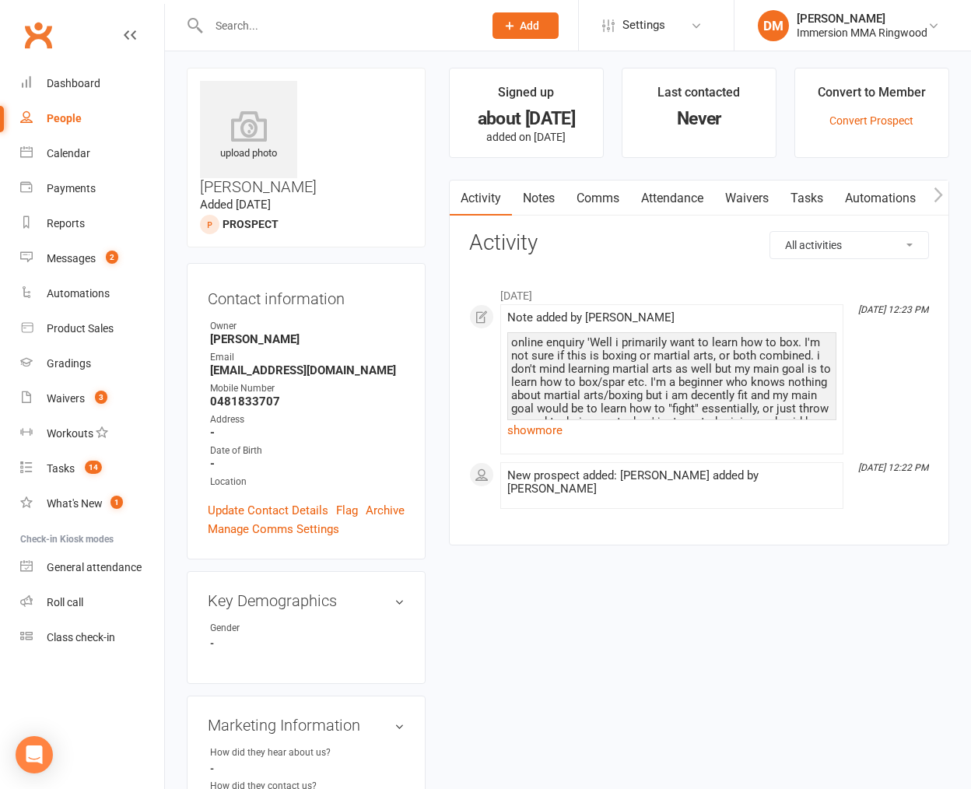
scroll to position [78, 0]
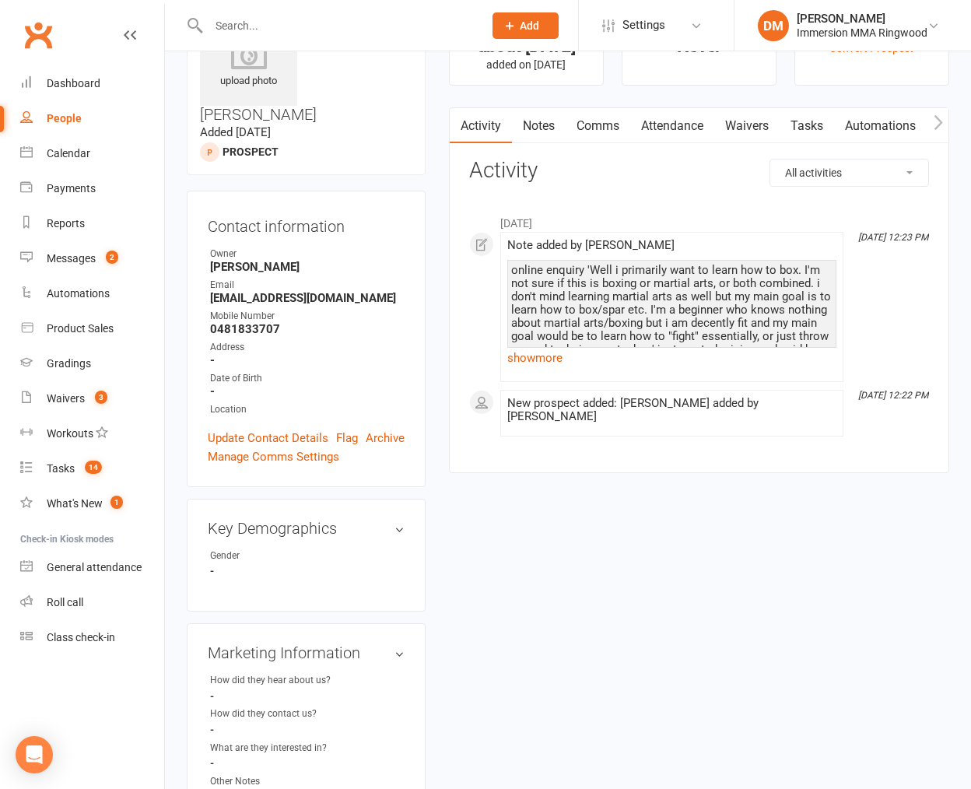
click at [260, 31] on input "text" at bounding box center [338, 26] width 268 height 22
paste input "[EMAIL_ADDRESS][DOMAIN_NAME]"
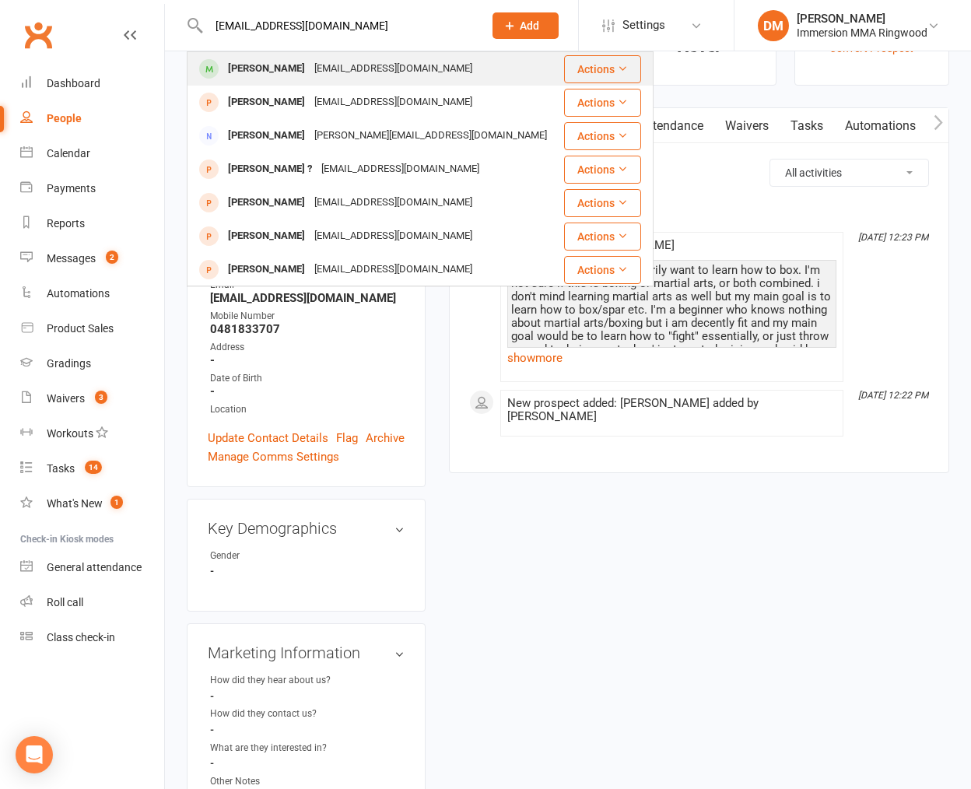
type input "[EMAIL_ADDRESS][DOMAIN_NAME]"
click at [300, 55] on div "[PERSON_NAME] [EMAIL_ADDRESS][DOMAIN_NAME]" at bounding box center [375, 69] width 374 height 32
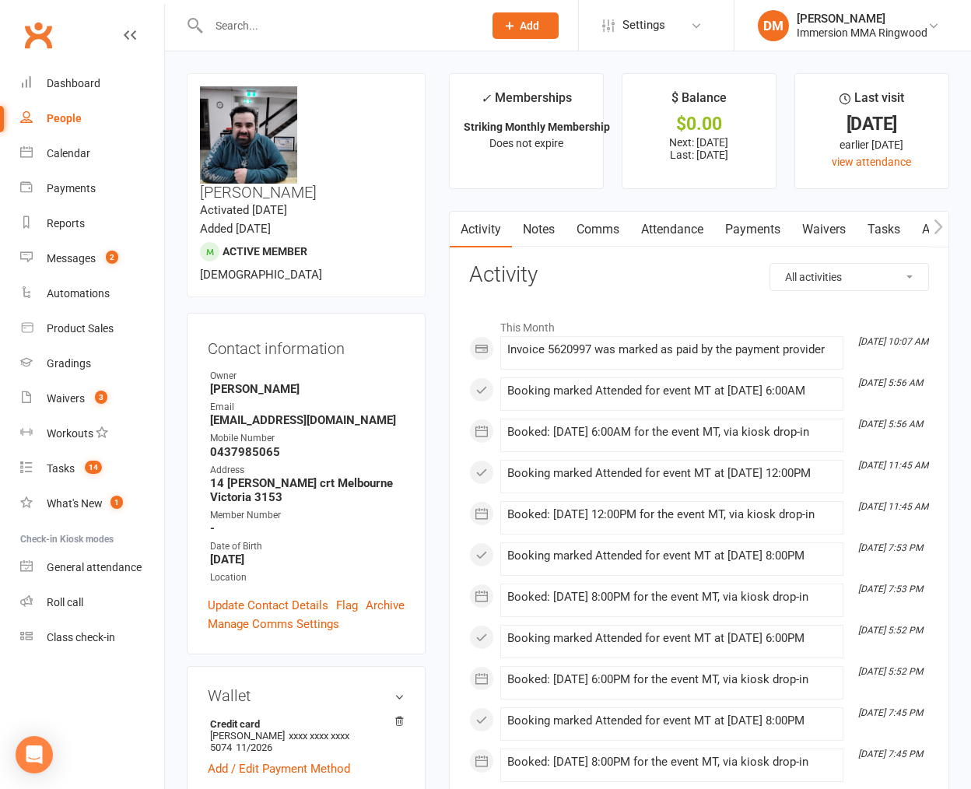
click at [728, 214] on link "Payments" at bounding box center [752, 230] width 77 height 36
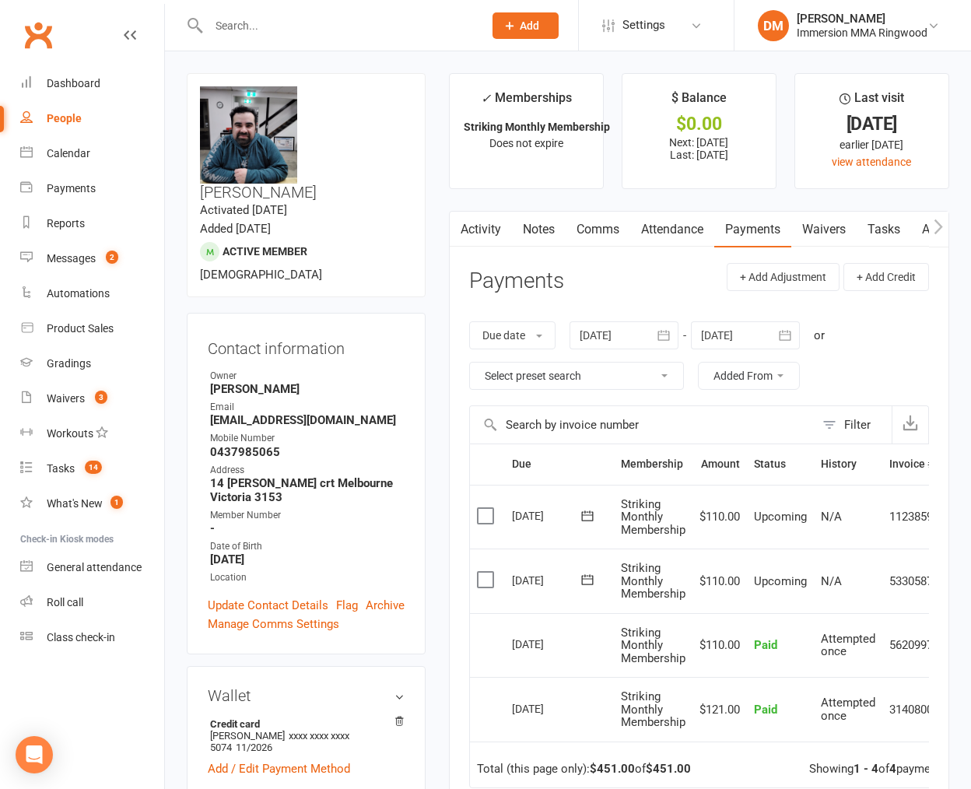
click at [367, 44] on div at bounding box center [330, 25] width 286 height 51
click at [358, 28] on input "text" at bounding box center [338, 26] width 268 height 22
paste input "[EMAIL_ADDRESS][DOMAIN_NAME]"
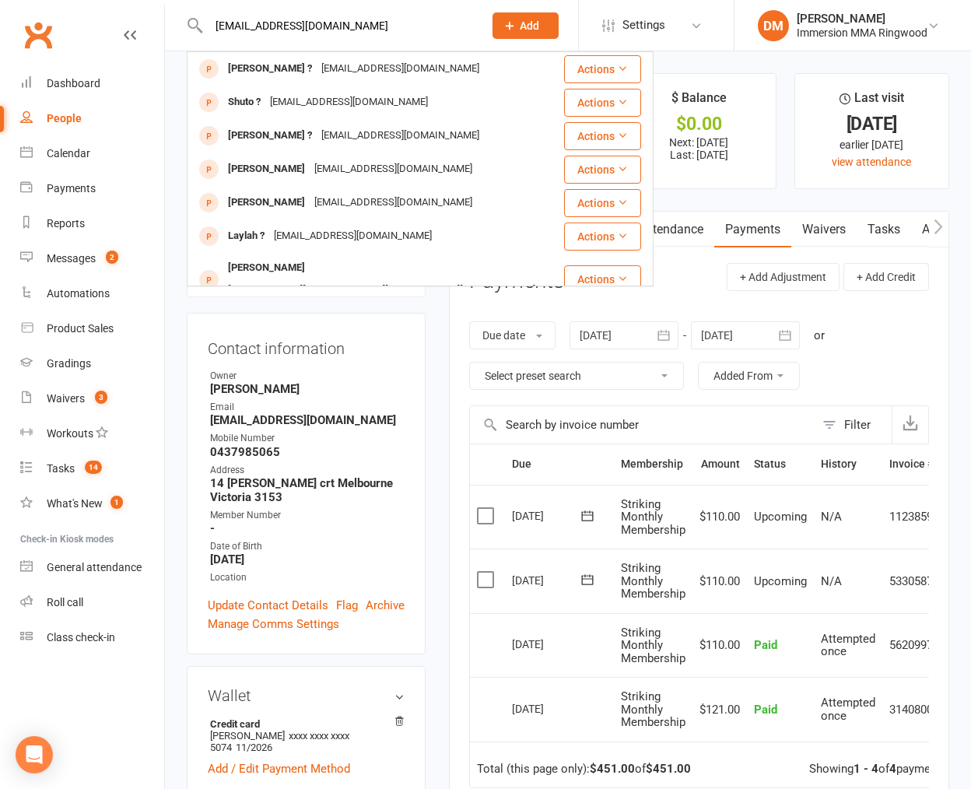
type input "[EMAIL_ADDRESS][DOMAIN_NAME]"
click at [363, 54] on div "[PERSON_NAME] ? [EMAIL_ADDRESS][DOMAIN_NAME]" at bounding box center [375, 69] width 374 height 32
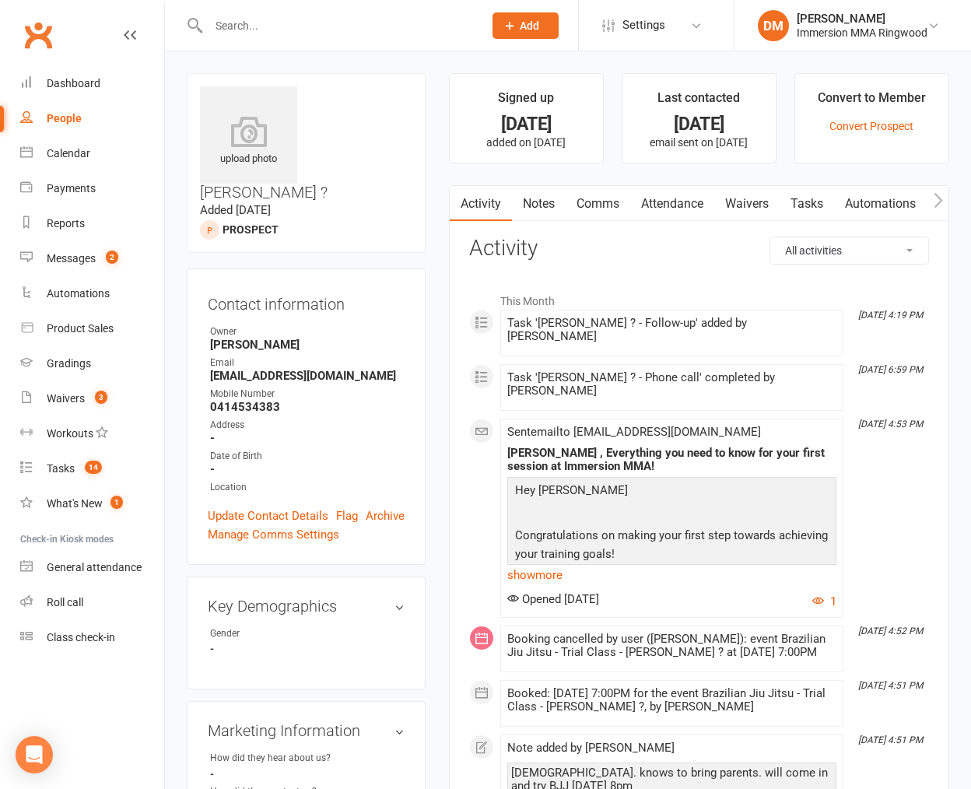
click at [685, 204] on link "Attendance" at bounding box center [672, 204] width 84 height 36
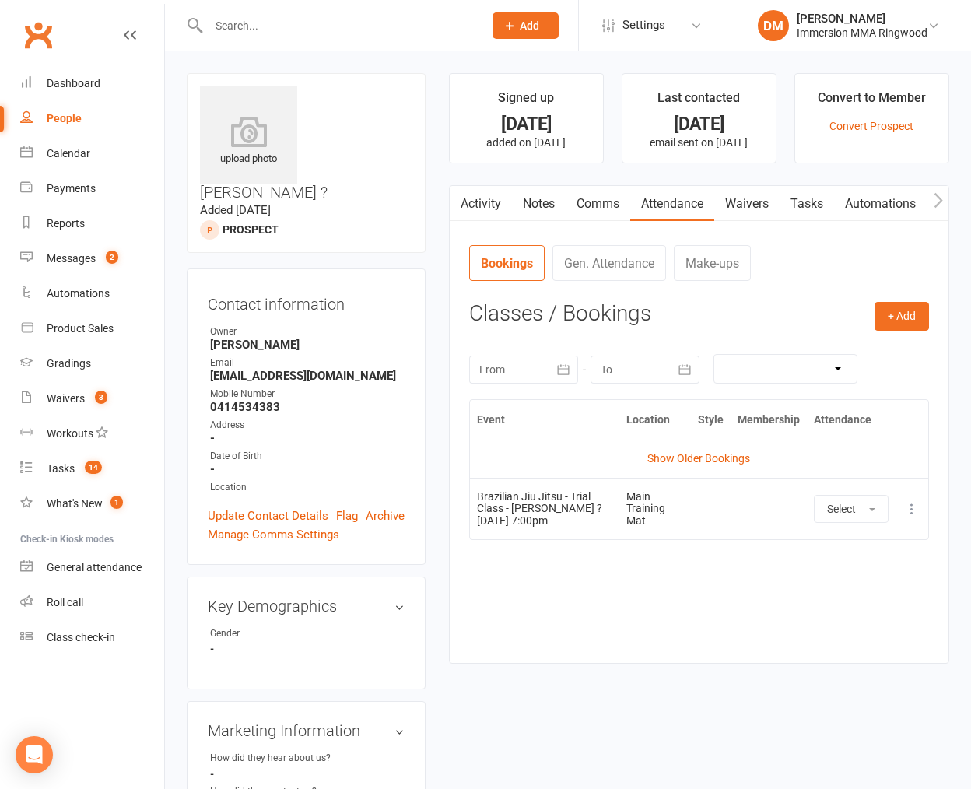
click at [706, 470] on td "Show Older Bookings" at bounding box center [699, 458] width 458 height 37
click at [705, 466] on td "Show Older Bookings" at bounding box center [699, 458] width 458 height 37
click at [703, 466] on td "Show Older Bookings" at bounding box center [699, 458] width 458 height 37
click at [699, 461] on link "Show Older Bookings" at bounding box center [698, 458] width 103 height 12
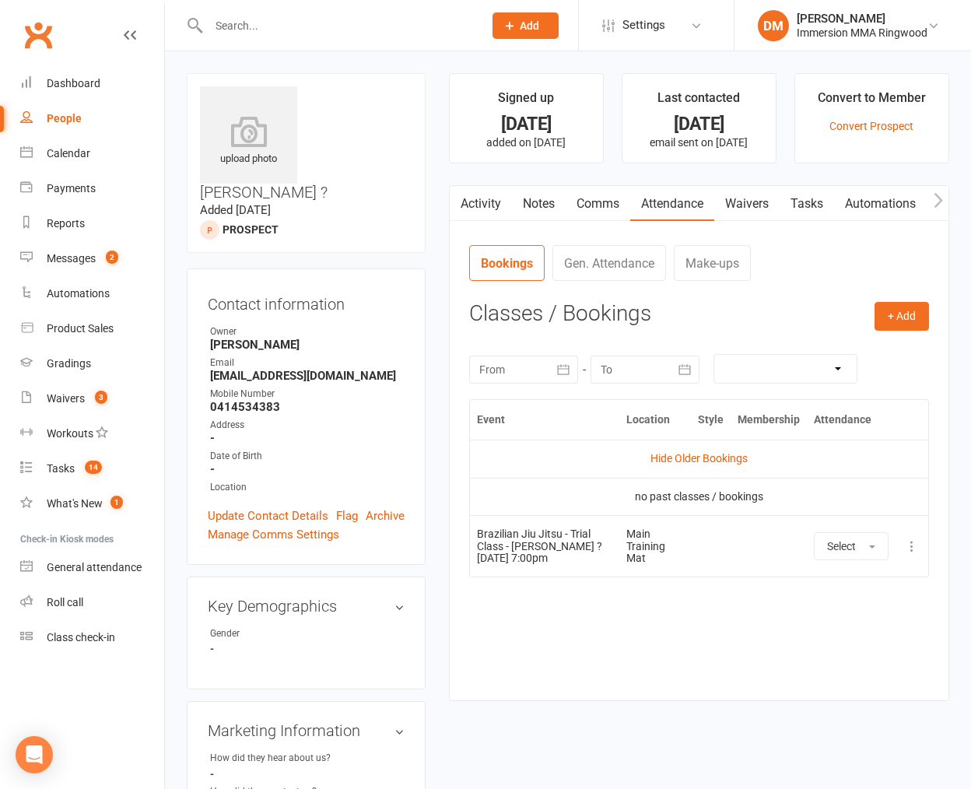
click at [319, 27] on input "text" at bounding box center [338, 26] width 268 height 22
paste input "[EMAIL_ADDRESS][DOMAIN_NAME]"
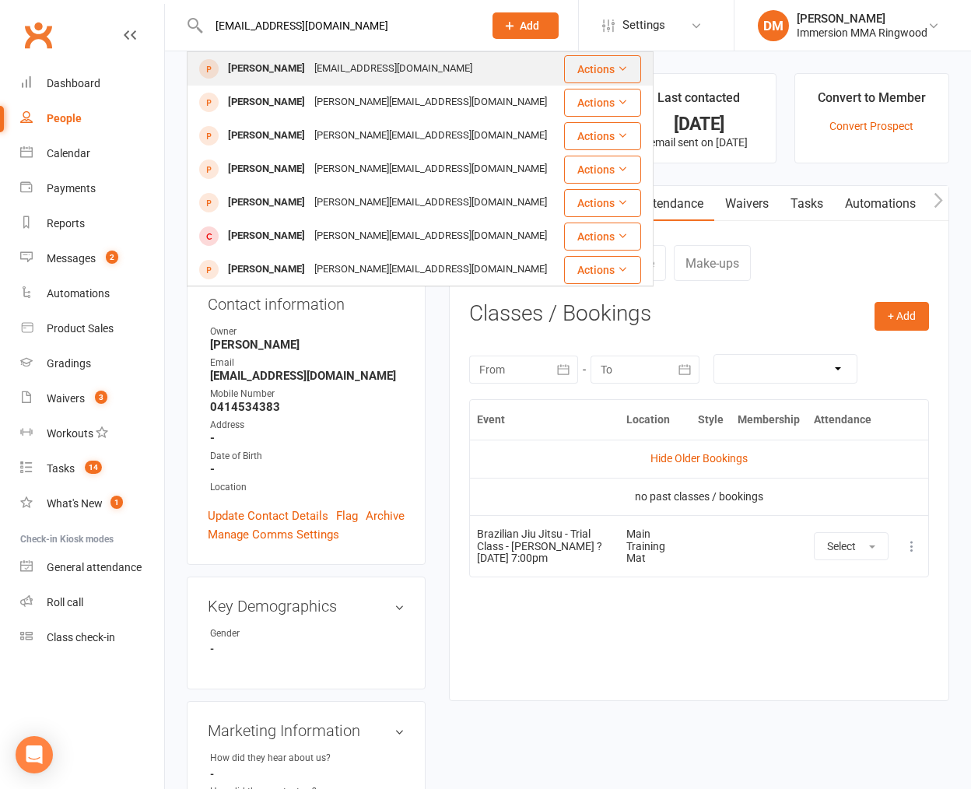
type input "[EMAIL_ADDRESS][DOMAIN_NAME]"
click at [311, 60] on div "[EMAIL_ADDRESS][DOMAIN_NAME]" at bounding box center [393, 69] width 167 height 23
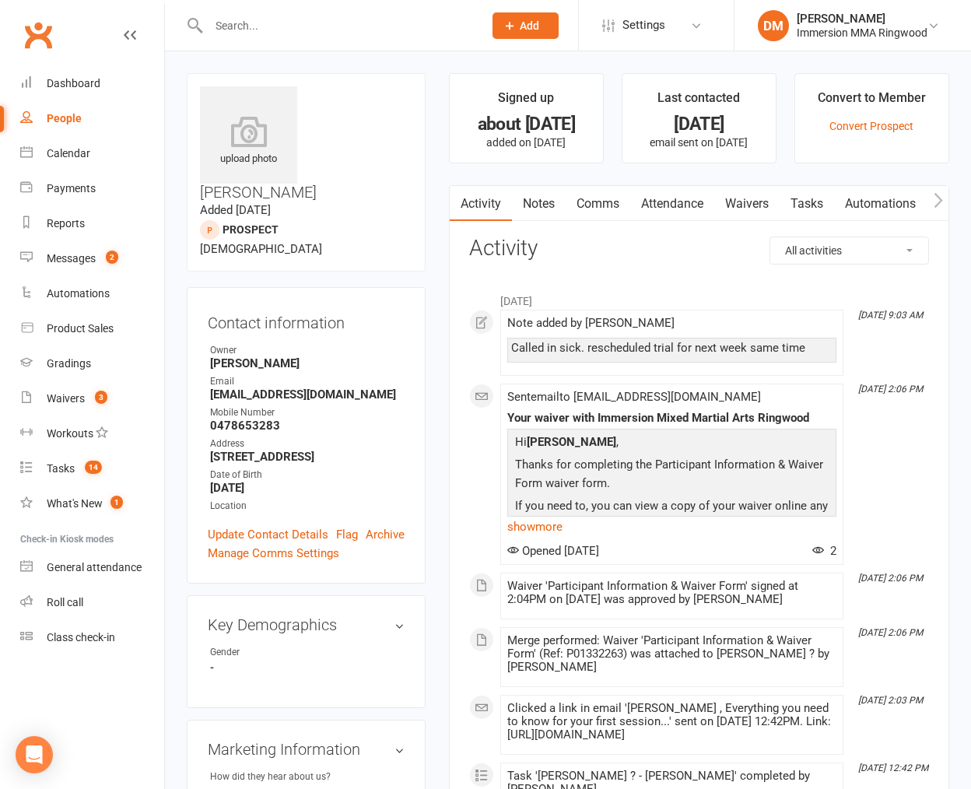
click at [745, 201] on link "Waivers" at bounding box center [746, 204] width 65 height 36
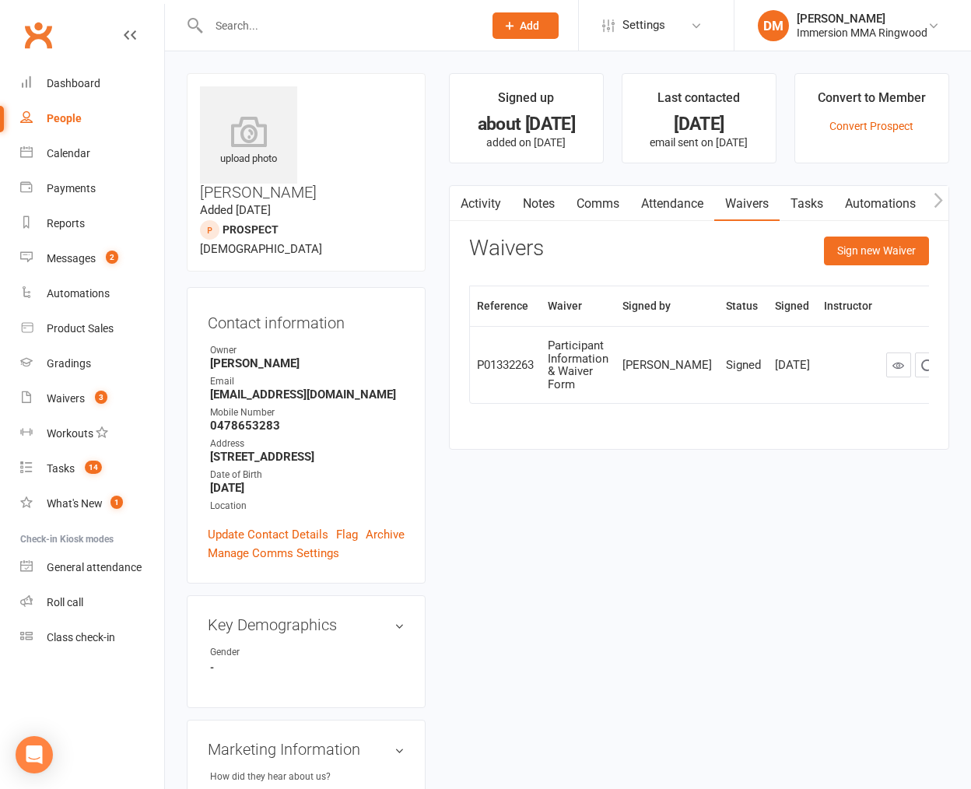
click at [682, 205] on link "Attendance" at bounding box center [672, 204] width 84 height 36
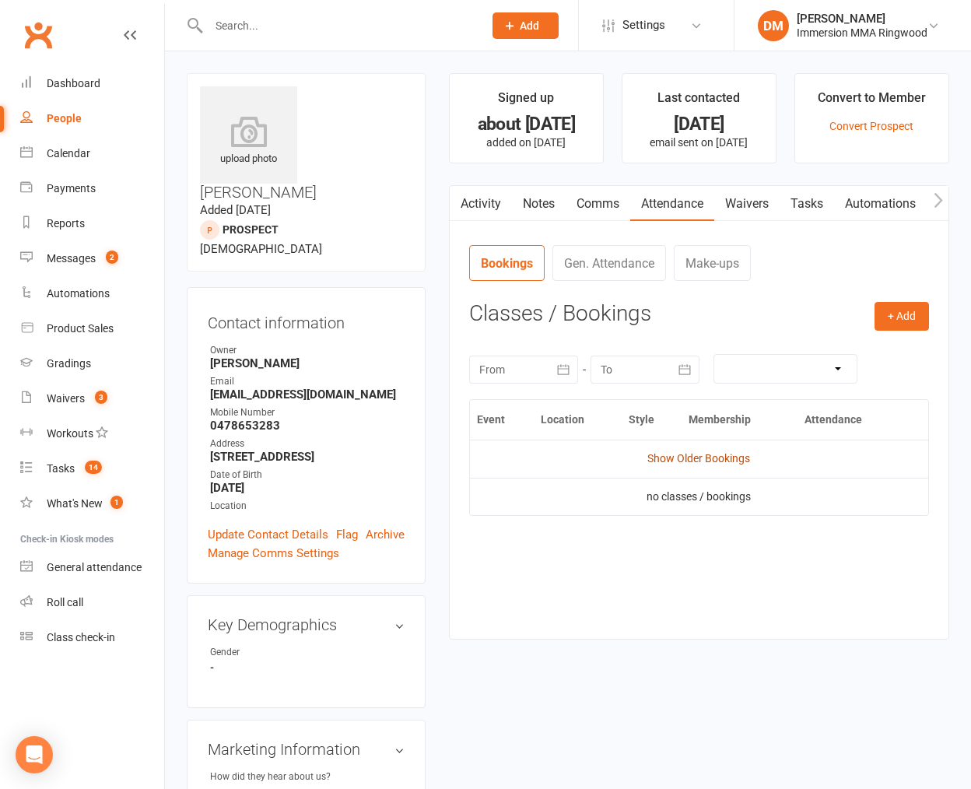
click at [691, 465] on link "Show Older Bookings" at bounding box center [698, 458] width 103 height 12
click at [691, 466] on td "Hide Older Bookings" at bounding box center [699, 458] width 458 height 37
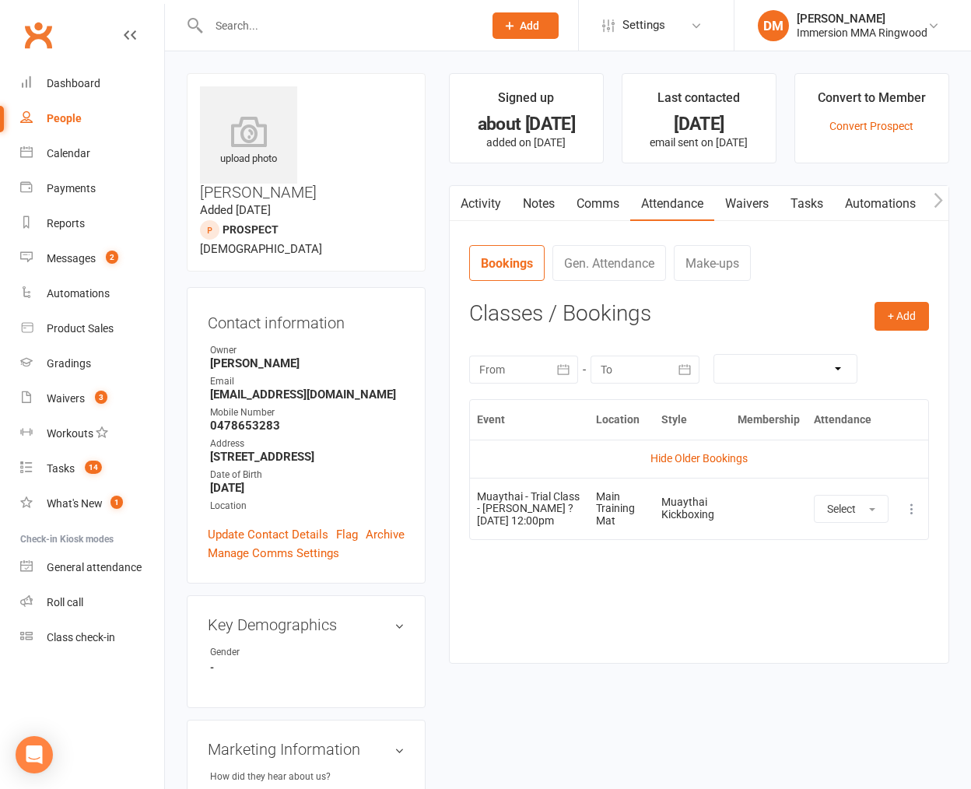
click at [693, 470] on td "Hide Older Bookings" at bounding box center [699, 458] width 458 height 37
click at [485, 203] on link "Activity" at bounding box center [481, 204] width 62 height 36
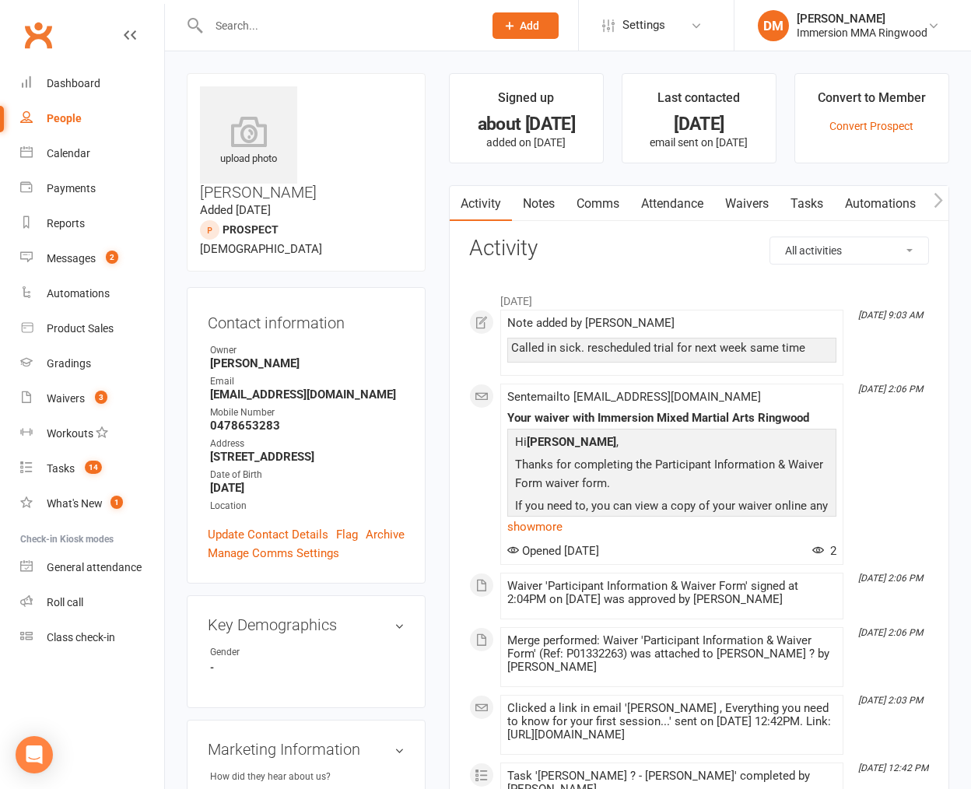
click at [540, 203] on link "Notes" at bounding box center [539, 204] width 54 height 36
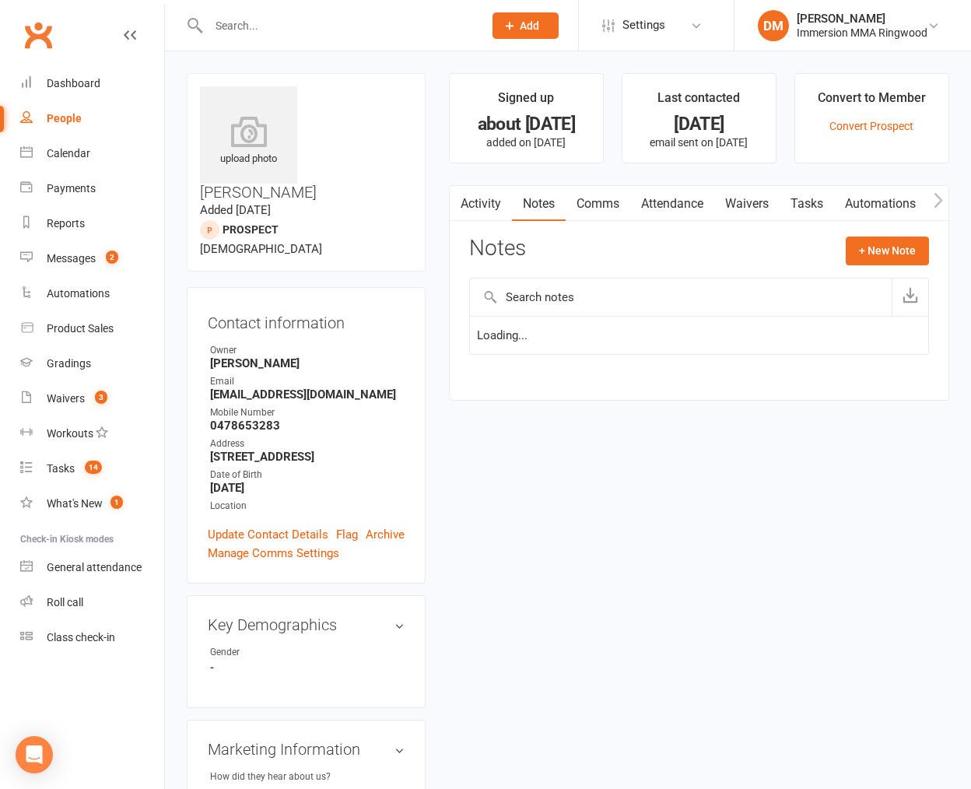
click at [579, 204] on link "Comms" at bounding box center [598, 204] width 65 height 36
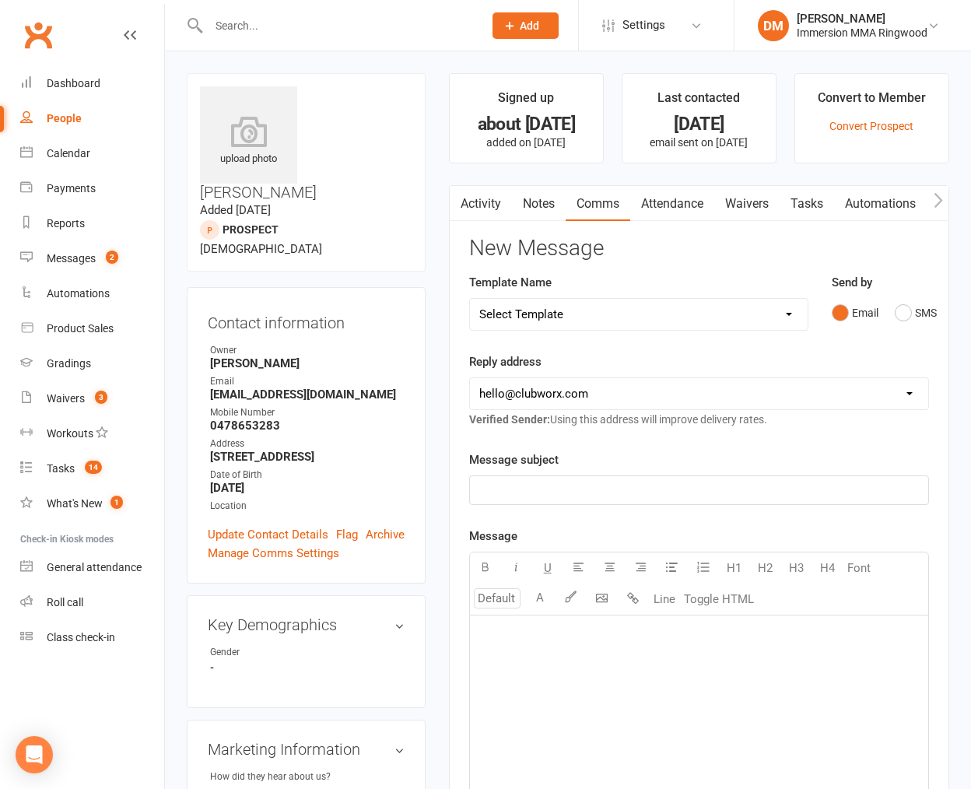
click at [542, 204] on link "Notes" at bounding box center [539, 204] width 54 height 36
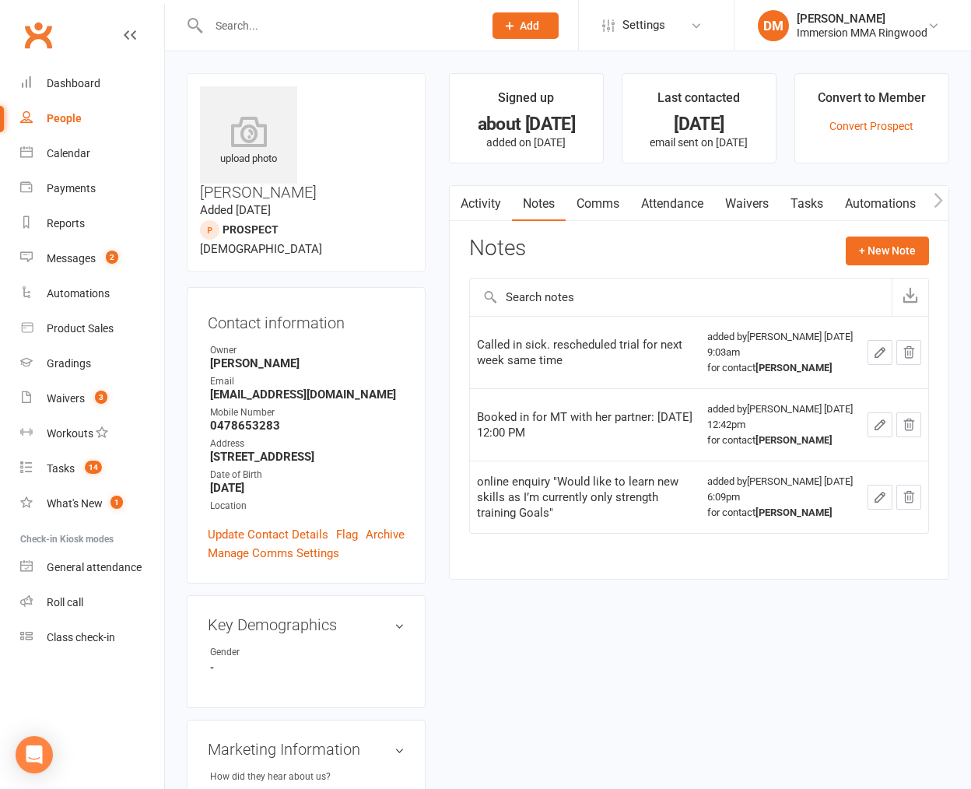
click at [639, 194] on link "Attendance" at bounding box center [672, 204] width 84 height 36
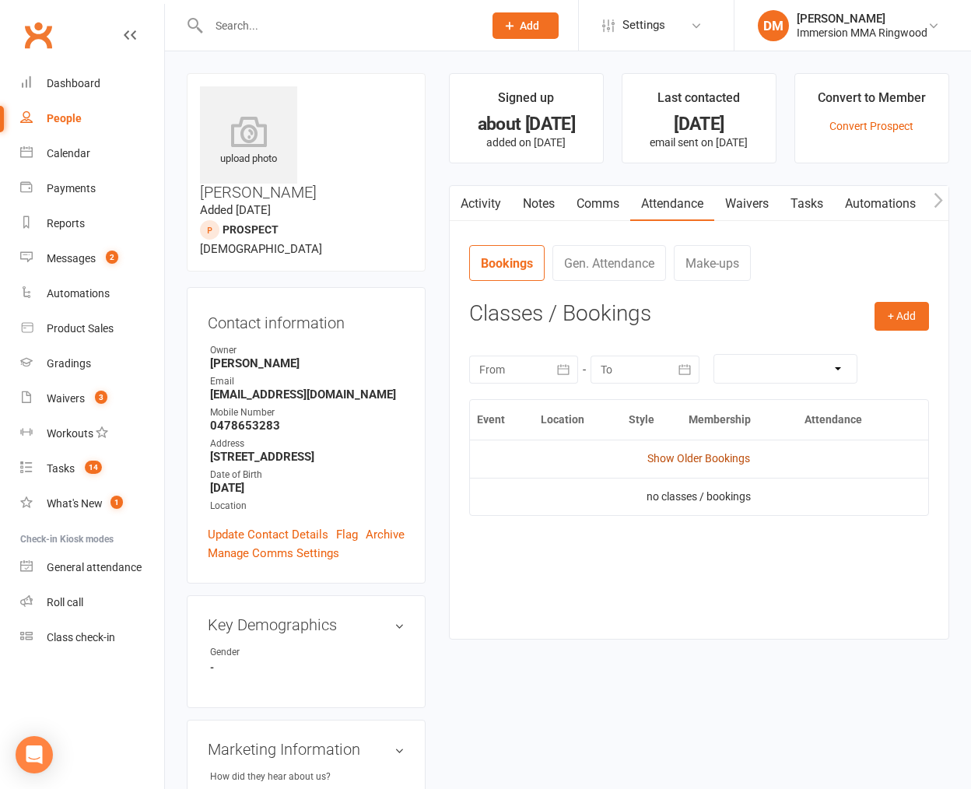
click at [720, 454] on link "Show Older Bookings" at bounding box center [698, 458] width 103 height 12
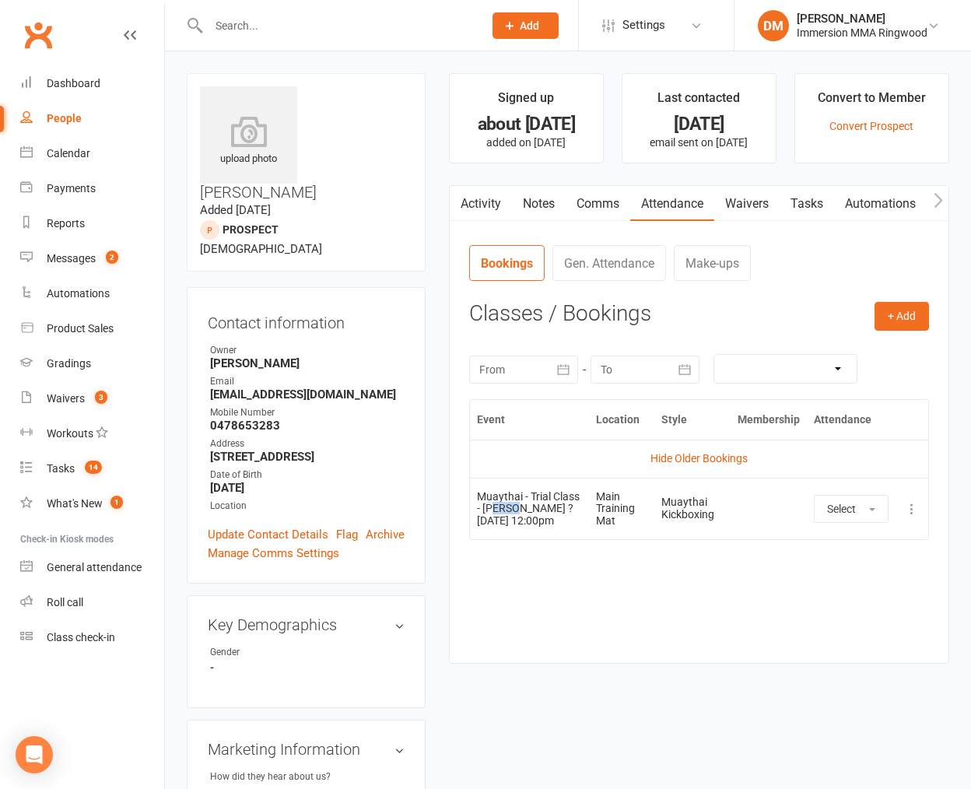
drag, startPoint x: 521, startPoint y: 503, endPoint x: 559, endPoint y: 503, distance: 38.1
click at [559, 503] on div "Muaythai - Trial Class - [PERSON_NAME] ?" at bounding box center [529, 503] width 105 height 24
drag, startPoint x: 516, startPoint y: 493, endPoint x: 628, endPoint y: 536, distance: 120.2
click at [627, 536] on tr "Muaythai - Trial Class - [PERSON_NAME] ? [DATE] 12:00pm Main Training Mat Muayt…" at bounding box center [699, 508] width 458 height 61
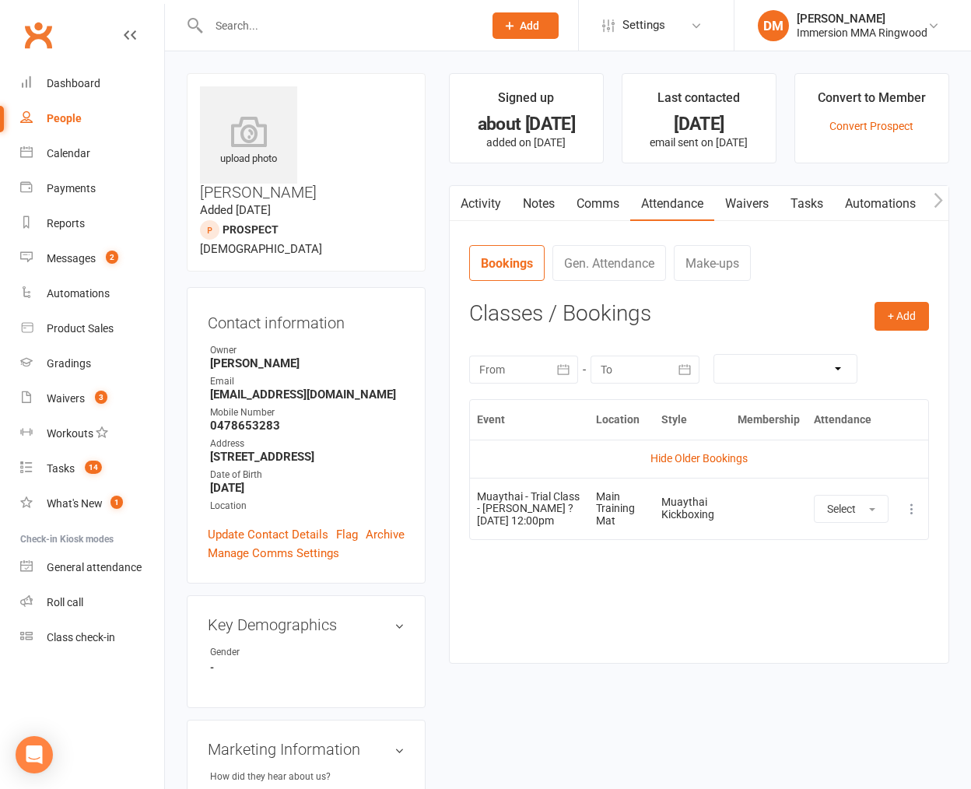
click at [631, 536] on td "Main Training Mat" at bounding box center [621, 508] width 65 height 61
drag, startPoint x: 679, startPoint y: 539, endPoint x: 475, endPoint y: 491, distance: 208.7
click at [475, 491] on tr "Muaythai - Trial Class - [PERSON_NAME] ? [DATE] 12:00pm Main Training Mat Muayt…" at bounding box center [699, 508] width 458 height 61
click at [475, 491] on td "Muaythai - Trial Class - [PERSON_NAME] ? [DATE] 12:00pm" at bounding box center [529, 508] width 119 height 61
click at [773, 487] on td at bounding box center [769, 508] width 76 height 61
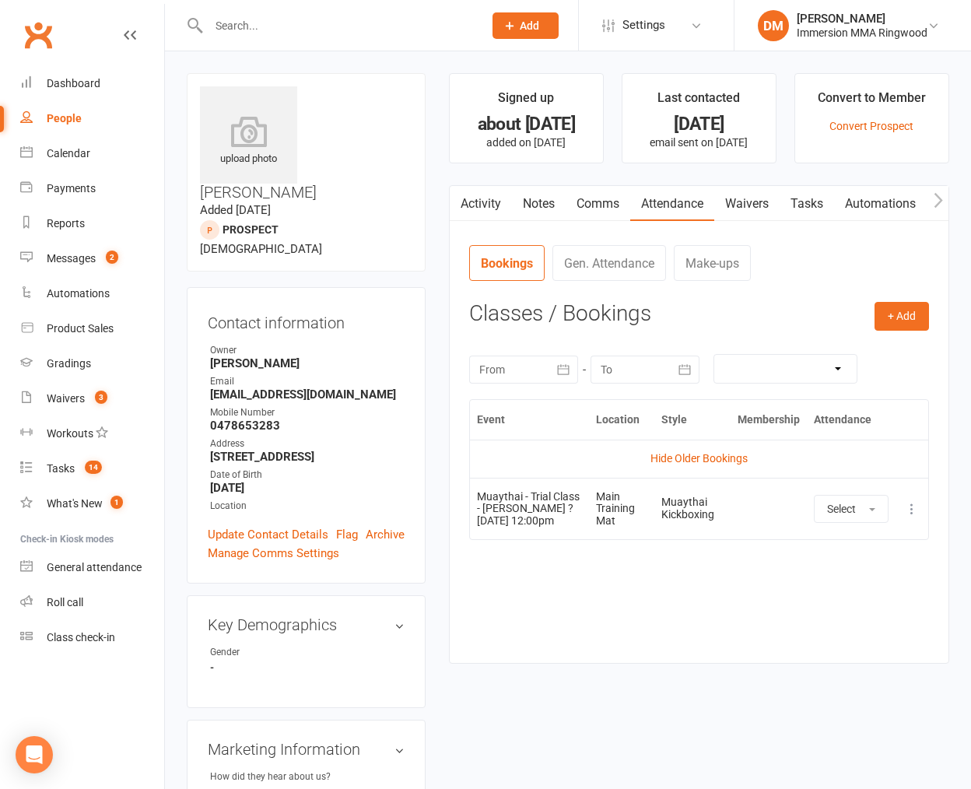
click at [435, 26] on input "text" at bounding box center [338, 26] width 268 height 22
paste input "[EMAIL_ADDRESS][DOMAIN_NAME]"
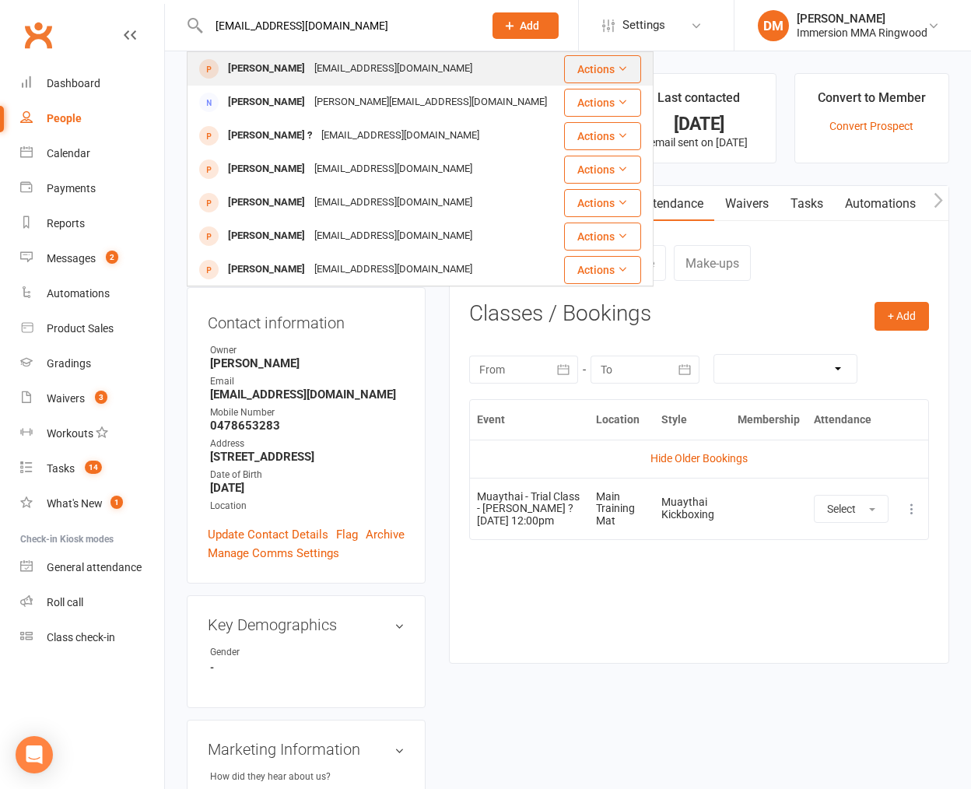
type input "[EMAIL_ADDRESS][DOMAIN_NAME]"
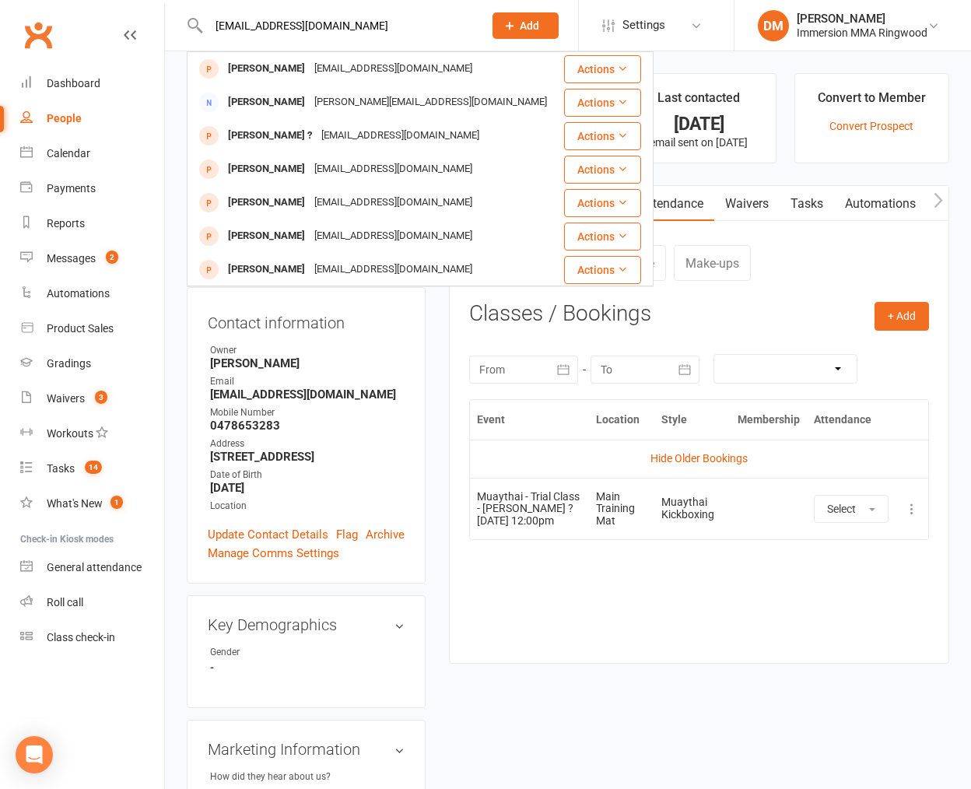
click at [397, 75] on div "[EMAIL_ADDRESS][DOMAIN_NAME]" at bounding box center [393, 69] width 167 height 23
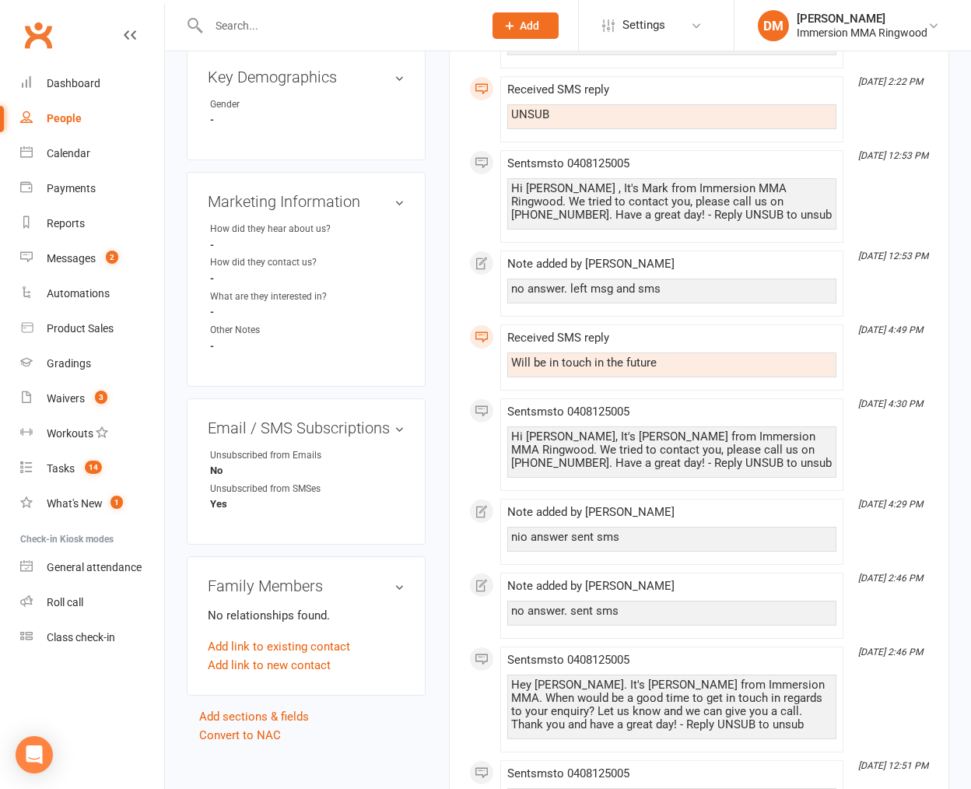
scroll to position [138, 0]
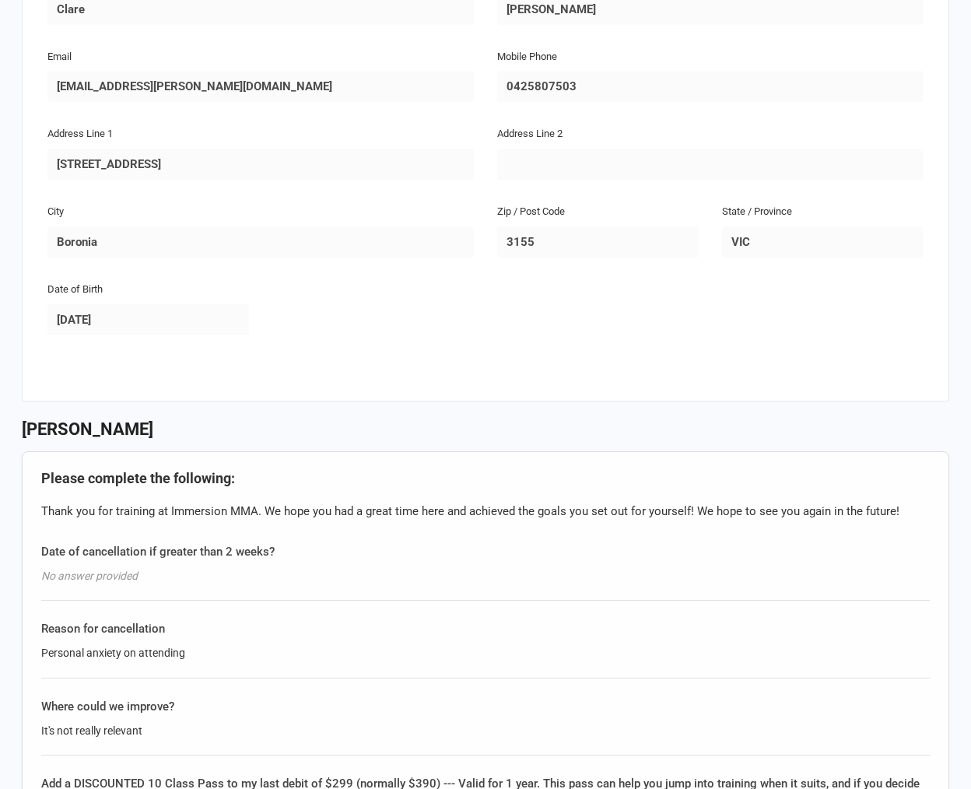
scroll to position [690, 0]
